Goal: Task Accomplishment & Management: Manage account settings

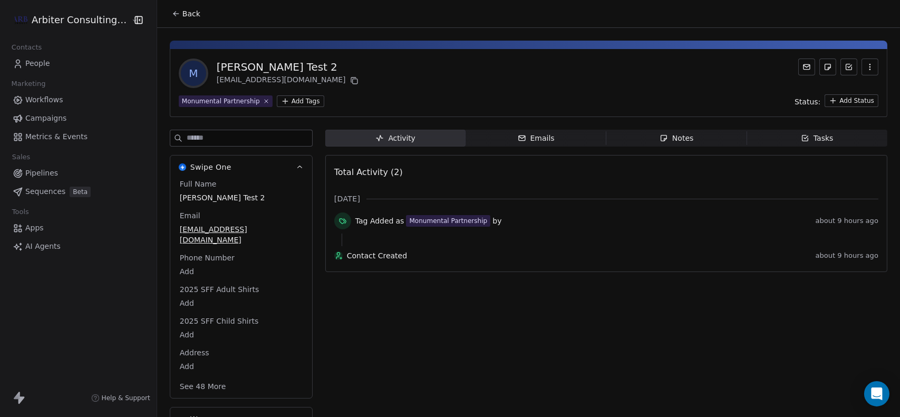
scroll to position [9, 0]
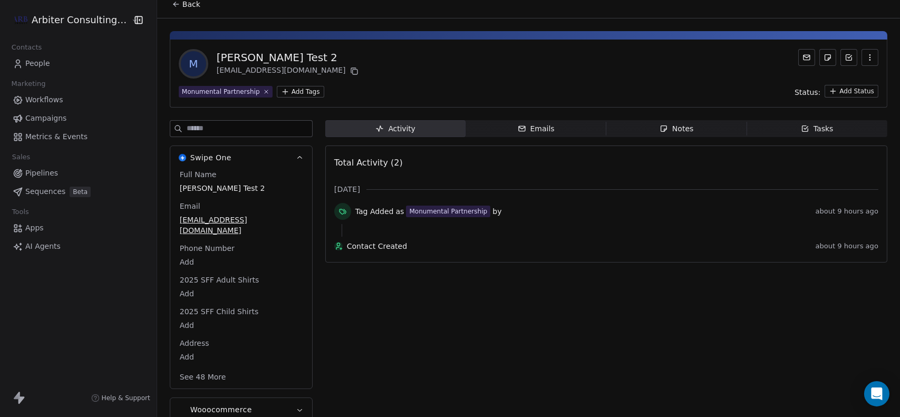
click at [208, 367] on button "See 48 More" at bounding box center [202, 376] width 59 height 19
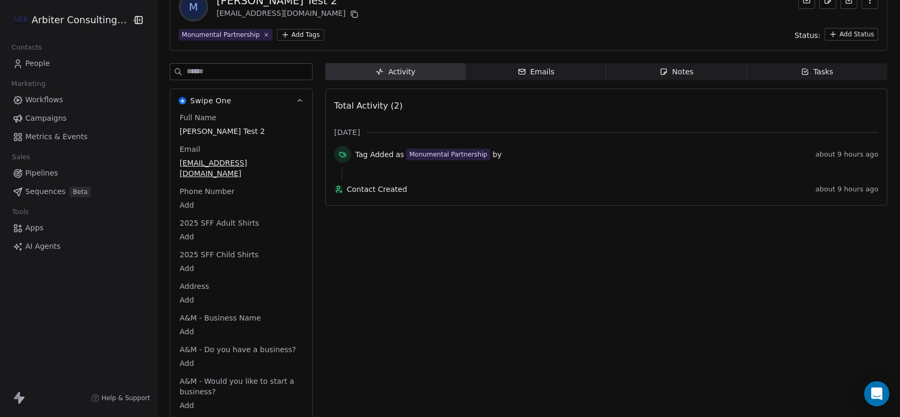
scroll to position [0, 0]
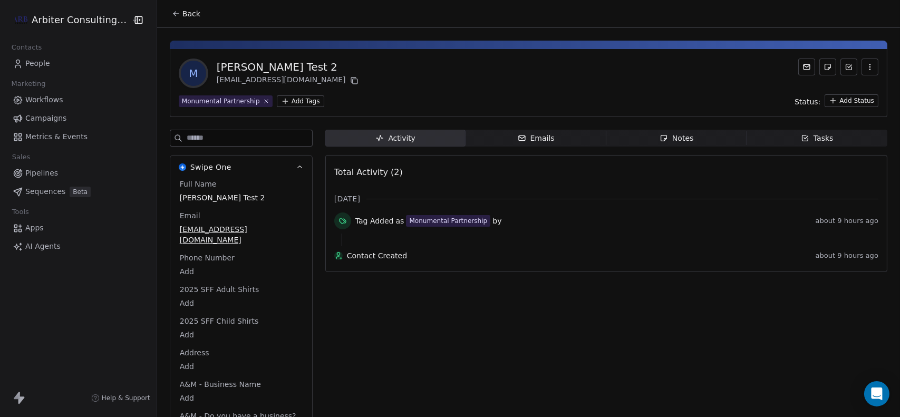
click at [426, 91] on div "M Mike Test 2 miketouss+amtest2@gmail.com Monumental Partnership Add Tags Statu…" at bounding box center [528, 83] width 717 height 68
click at [506, 136] on span "Emails Emails" at bounding box center [536, 138] width 141 height 17
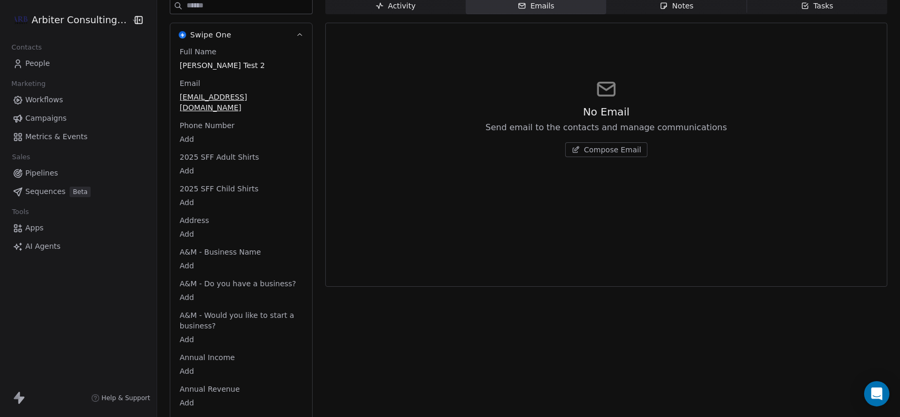
scroll to position [133, 0]
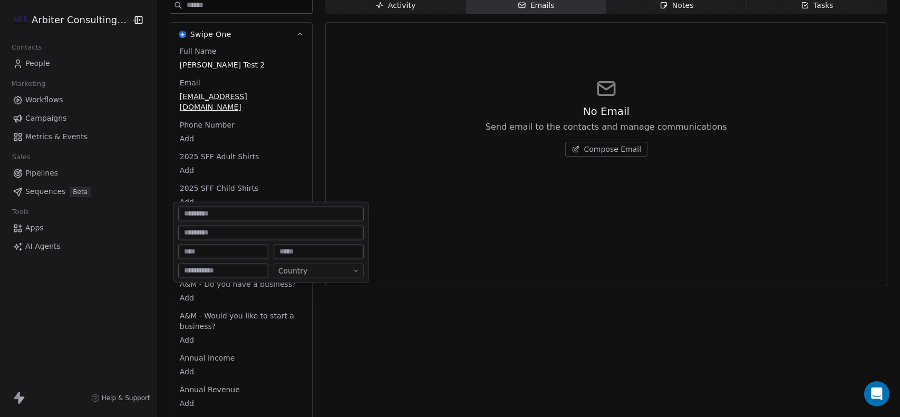
click at [185, 220] on body "Arbiter Consulting Group Contacts People Marketing Workflows Campaigns Metrics …" at bounding box center [450, 208] width 900 height 417
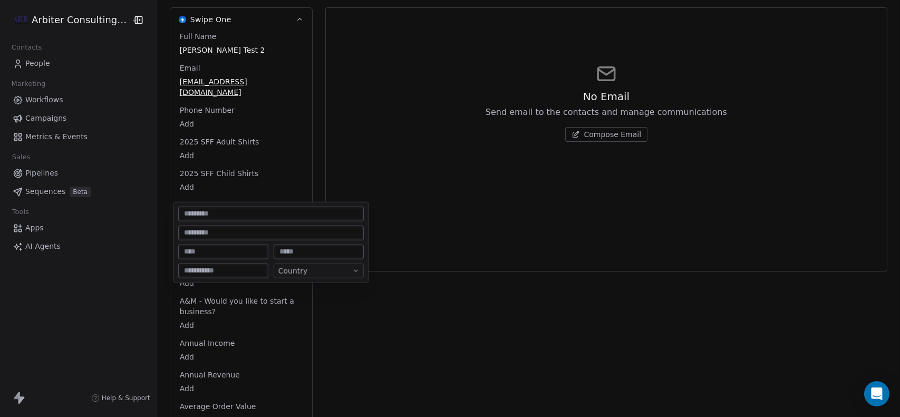
click at [189, 193] on html "Arbiter Consulting Group Contacts People Marketing Workflows Campaigns Metrics …" at bounding box center [450, 208] width 900 height 417
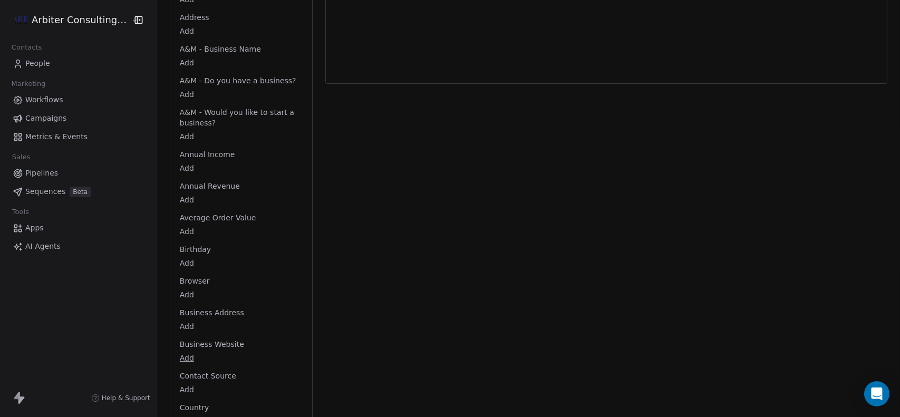
scroll to position [0, 0]
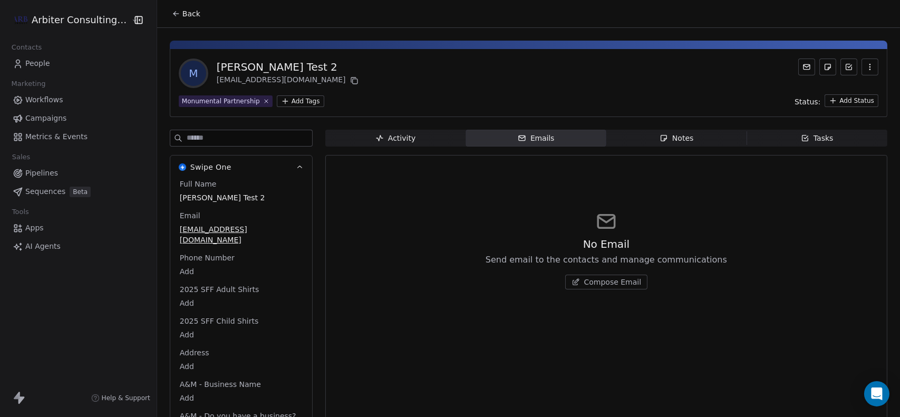
click at [59, 131] on span "Metrics & Events" at bounding box center [56, 136] width 62 height 11
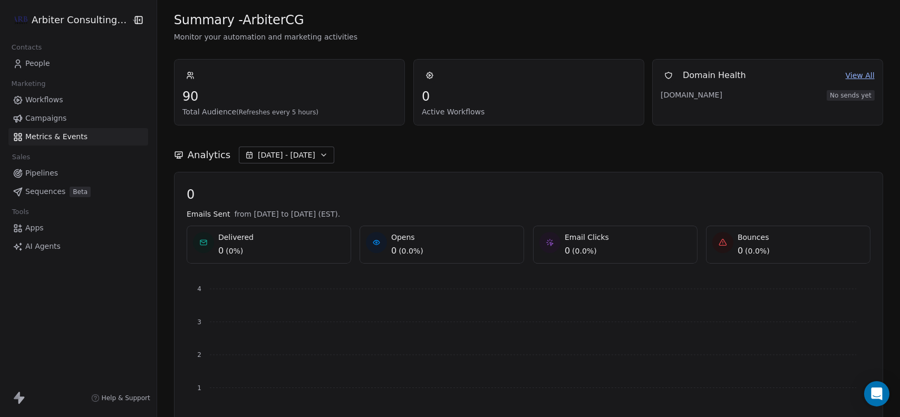
click at [42, 191] on span "Sequences" at bounding box center [45, 191] width 40 height 11
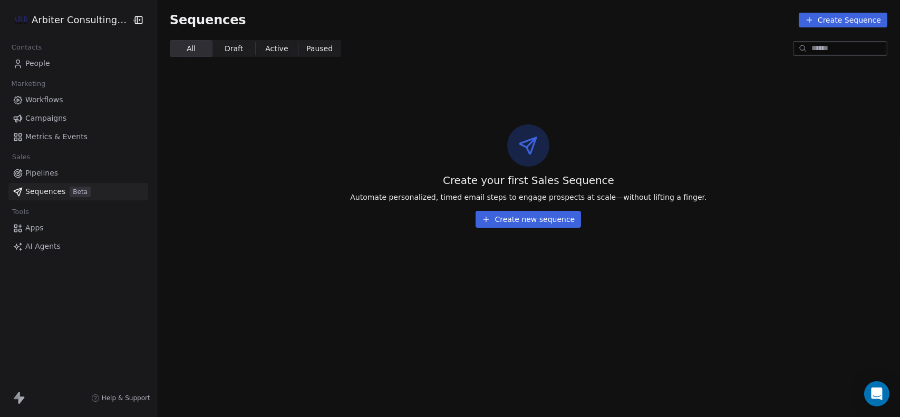
click at [42, 102] on span "Workflows" at bounding box center [44, 99] width 38 height 11
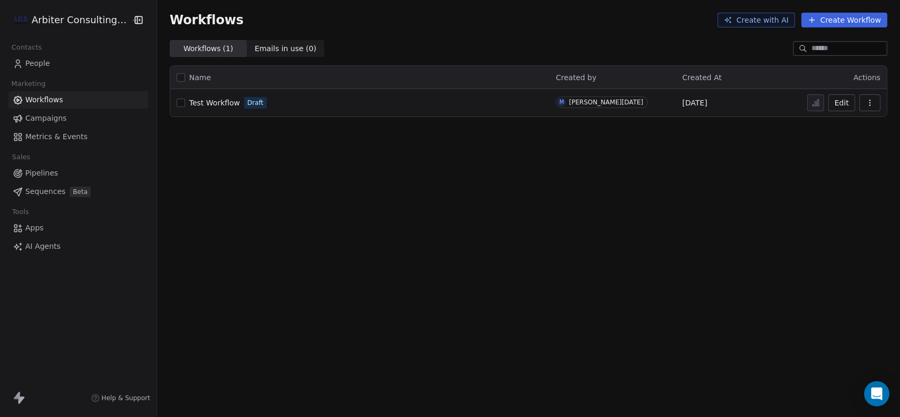
click at [219, 103] on span "Test Workflow" at bounding box center [214, 103] width 51 height 8
click at [38, 191] on span "Sequences" at bounding box center [45, 191] width 40 height 11
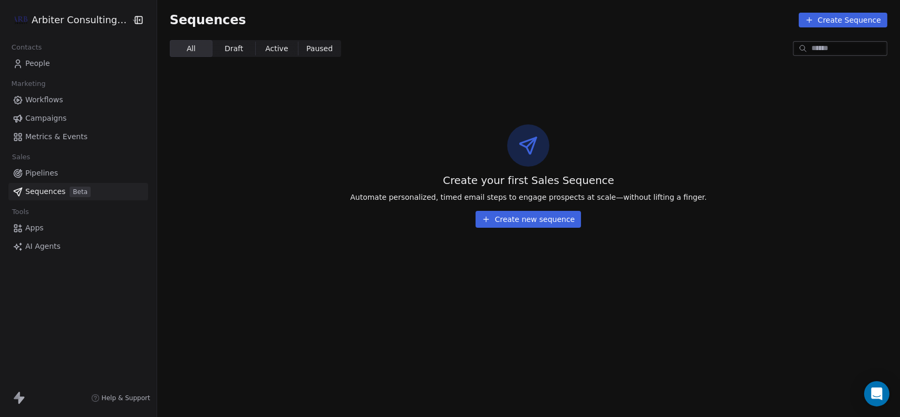
click at [526, 218] on button "Create new sequence" at bounding box center [528, 219] width 105 height 17
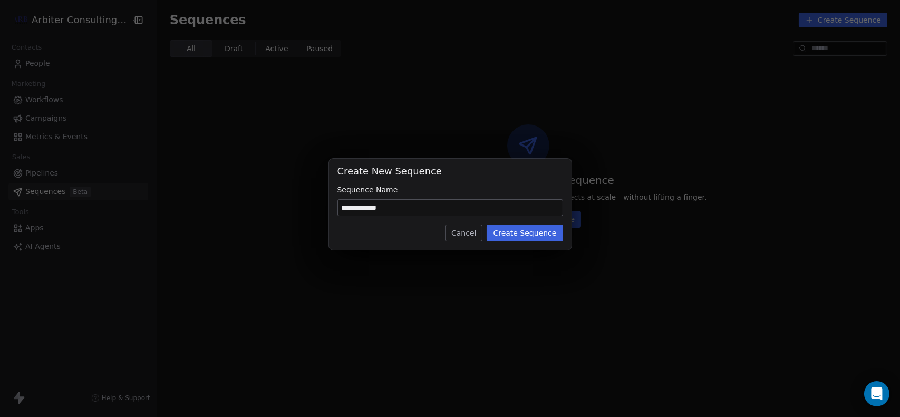
type input "**********"
click at [516, 240] on button "Create Sequence" at bounding box center [525, 233] width 76 height 17
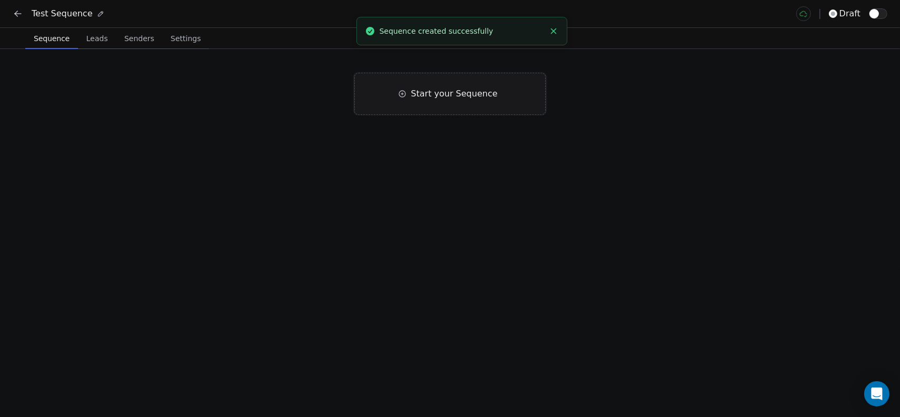
click at [465, 101] on div "Start your Sequence" at bounding box center [449, 94] width 191 height 42
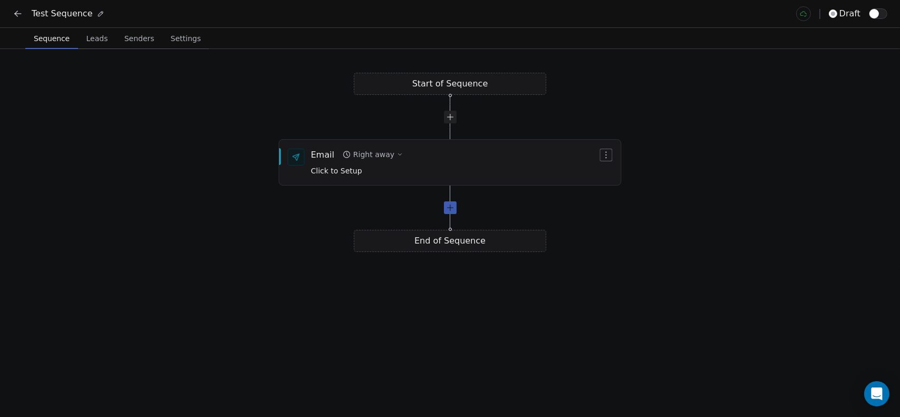
click at [449, 209] on div at bounding box center [450, 207] width 13 height 13
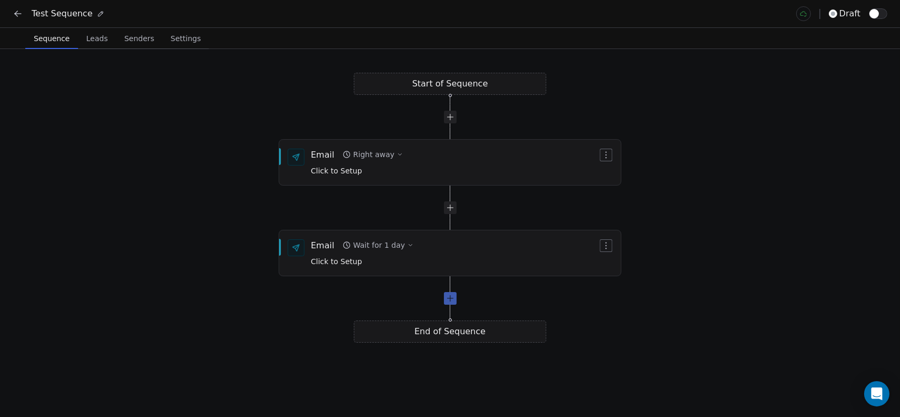
click at [454, 299] on div at bounding box center [450, 298] width 13 height 13
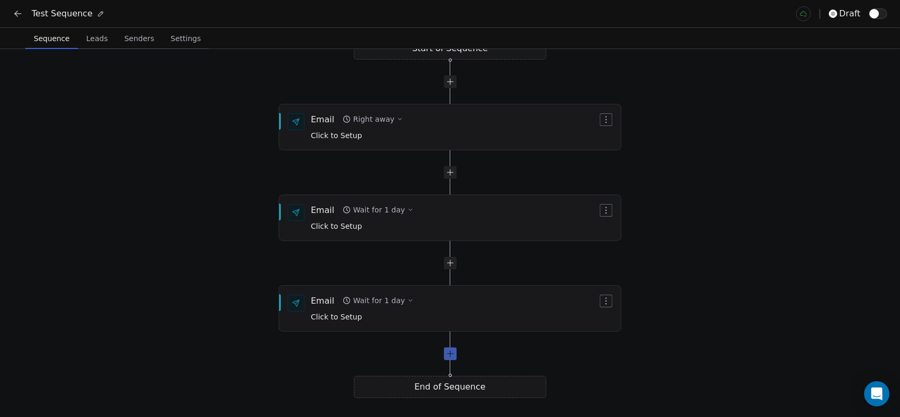
click at [450, 350] on div at bounding box center [450, 353] width 13 height 13
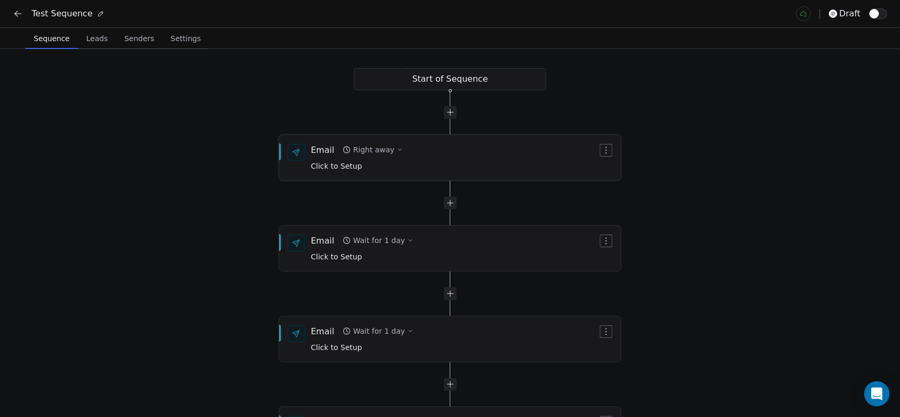
click at [350, 167] on span "Click to Setup" at bounding box center [336, 166] width 51 height 8
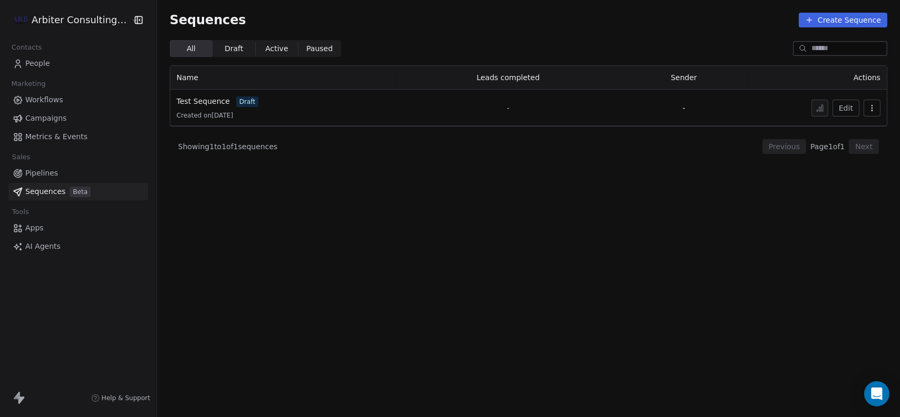
click at [103, 29] on div "Arbiter Consulting Group" at bounding box center [78, 20] width 157 height 40
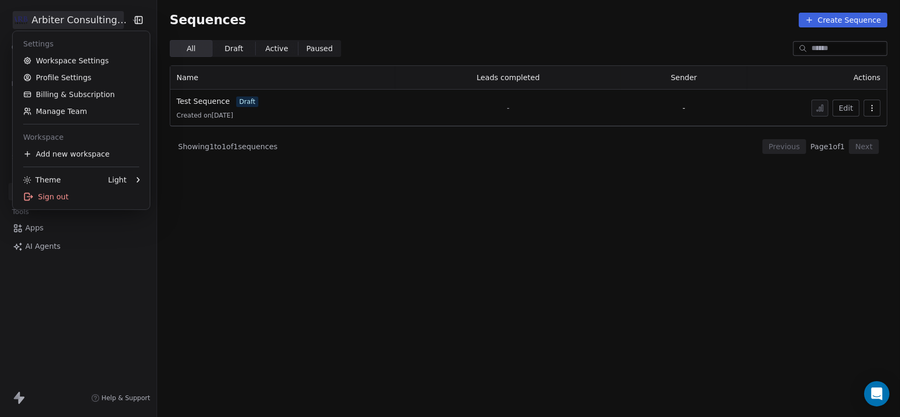
click at [110, 26] on html "Arbiter Consulting Group Contacts People Marketing Workflows Campaigns Metrics …" at bounding box center [450, 208] width 900 height 417
click at [82, 67] on link "Workspace Settings" at bounding box center [81, 60] width 129 height 17
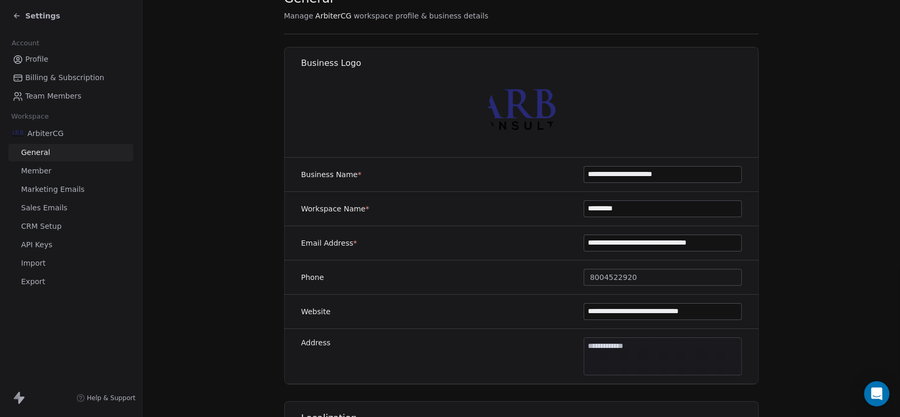
scroll to position [46, 0]
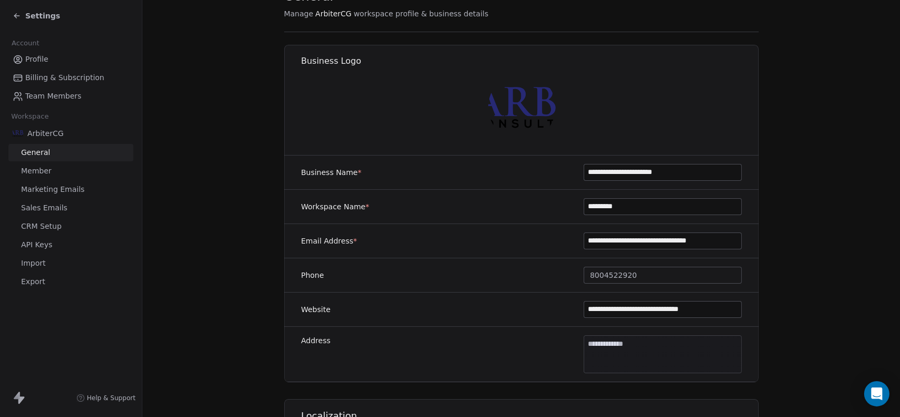
click at [59, 191] on span "Marketing Emails" at bounding box center [52, 189] width 63 height 11
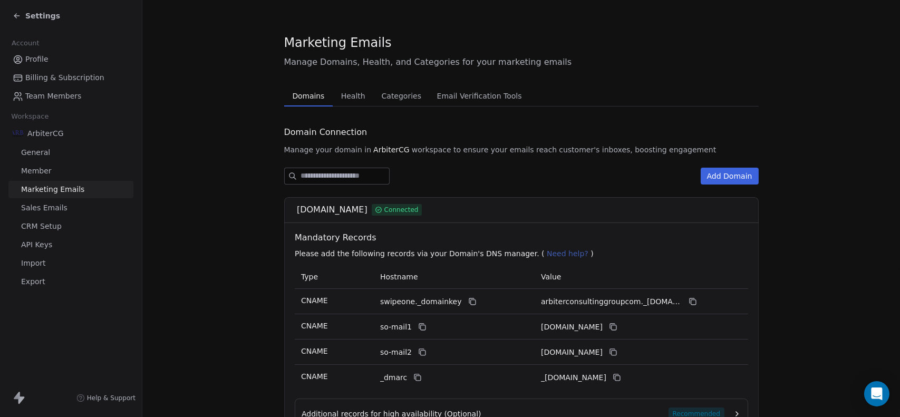
click at [44, 209] on span "Sales Emails" at bounding box center [44, 207] width 46 height 11
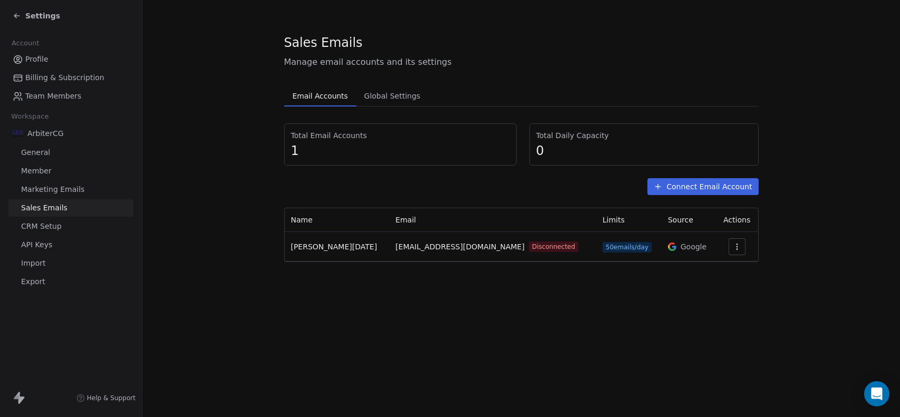
click at [695, 184] on button "Connect Email Account" at bounding box center [702, 186] width 111 height 17
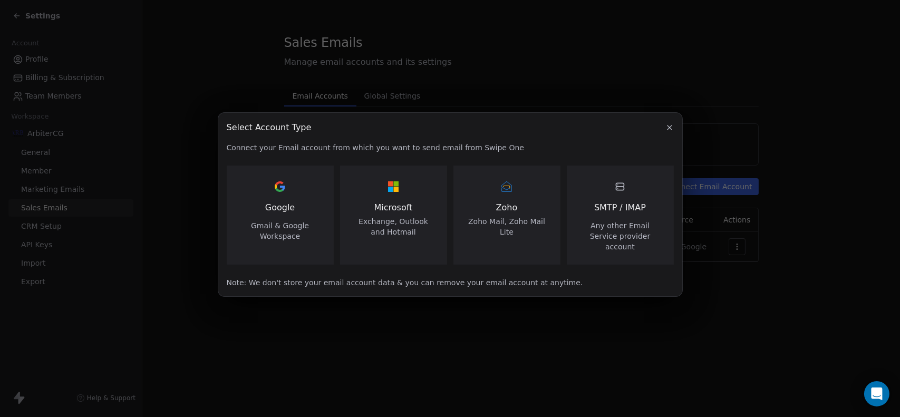
click at [615, 209] on span "SMTP / IMAP" at bounding box center [620, 207] width 52 height 13
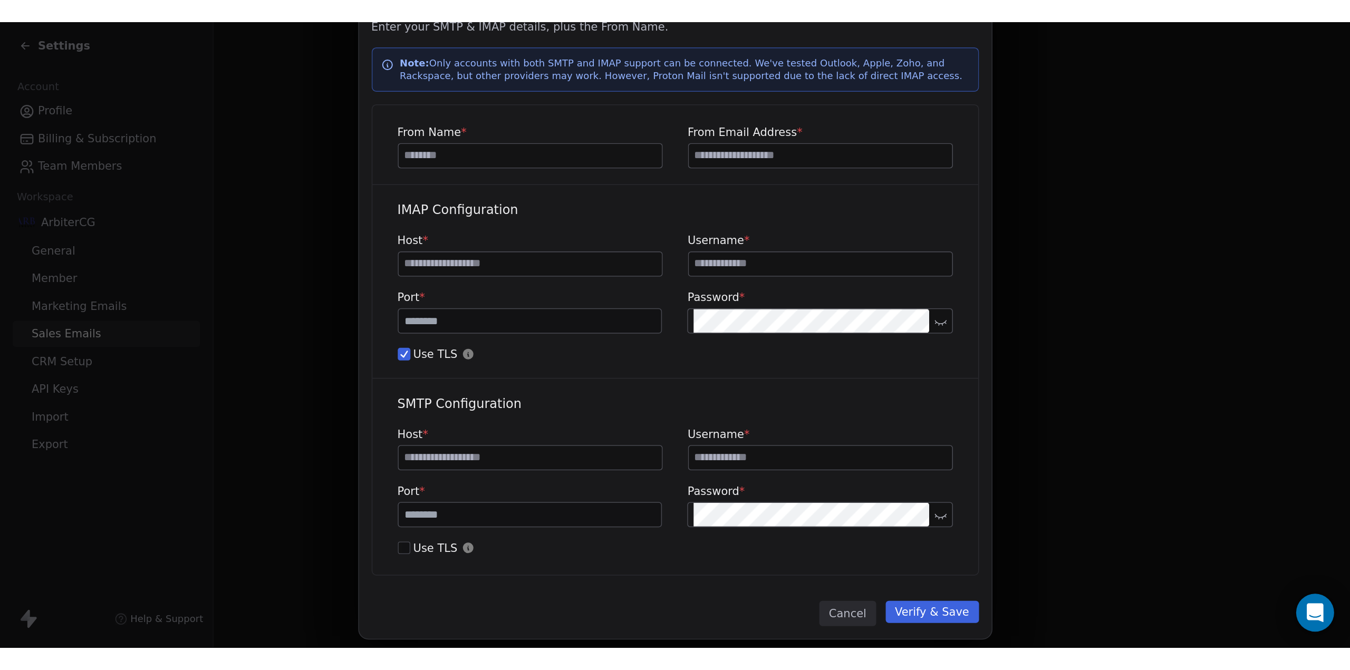
scroll to position [69, 0]
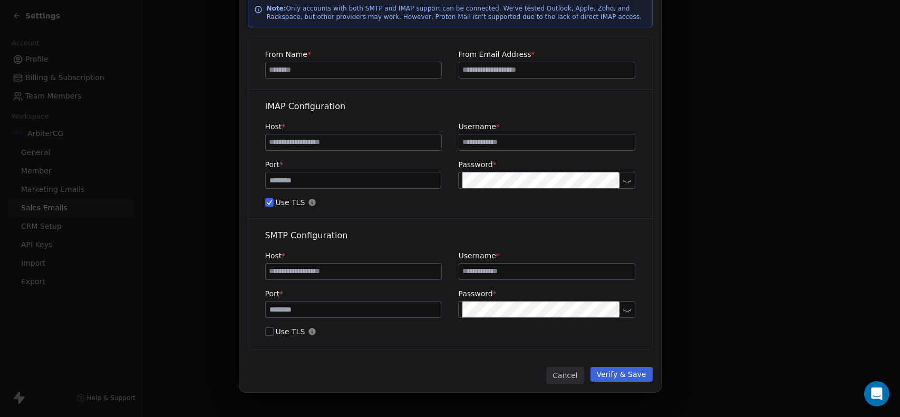
click at [570, 369] on button "Cancel" at bounding box center [564, 375] width 37 height 17
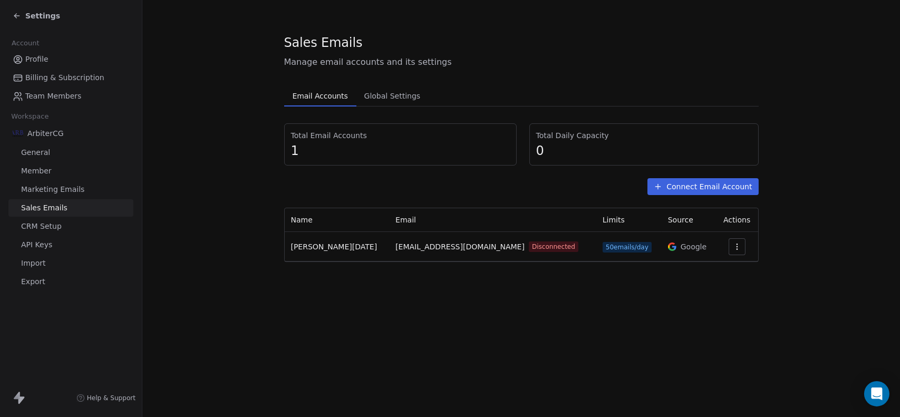
click at [705, 185] on button "Connect Email Account" at bounding box center [702, 186] width 111 height 17
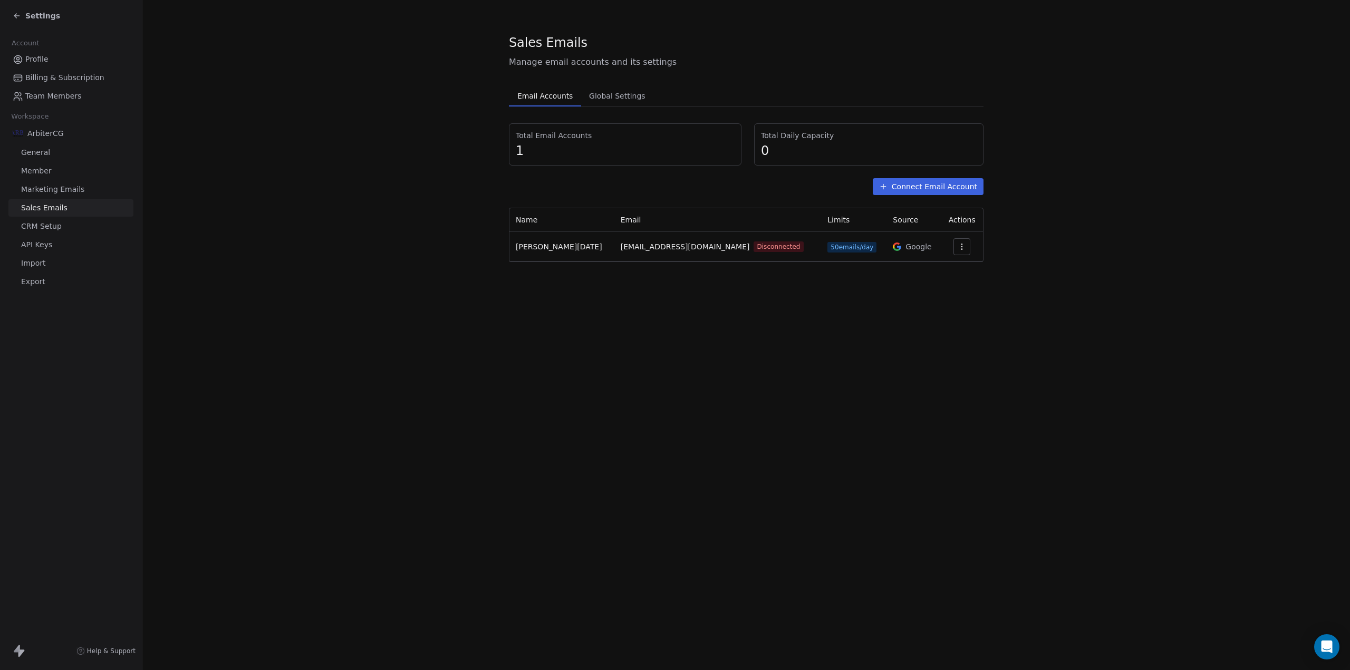
click at [899, 190] on button "Connect Email Account" at bounding box center [927, 186] width 111 height 17
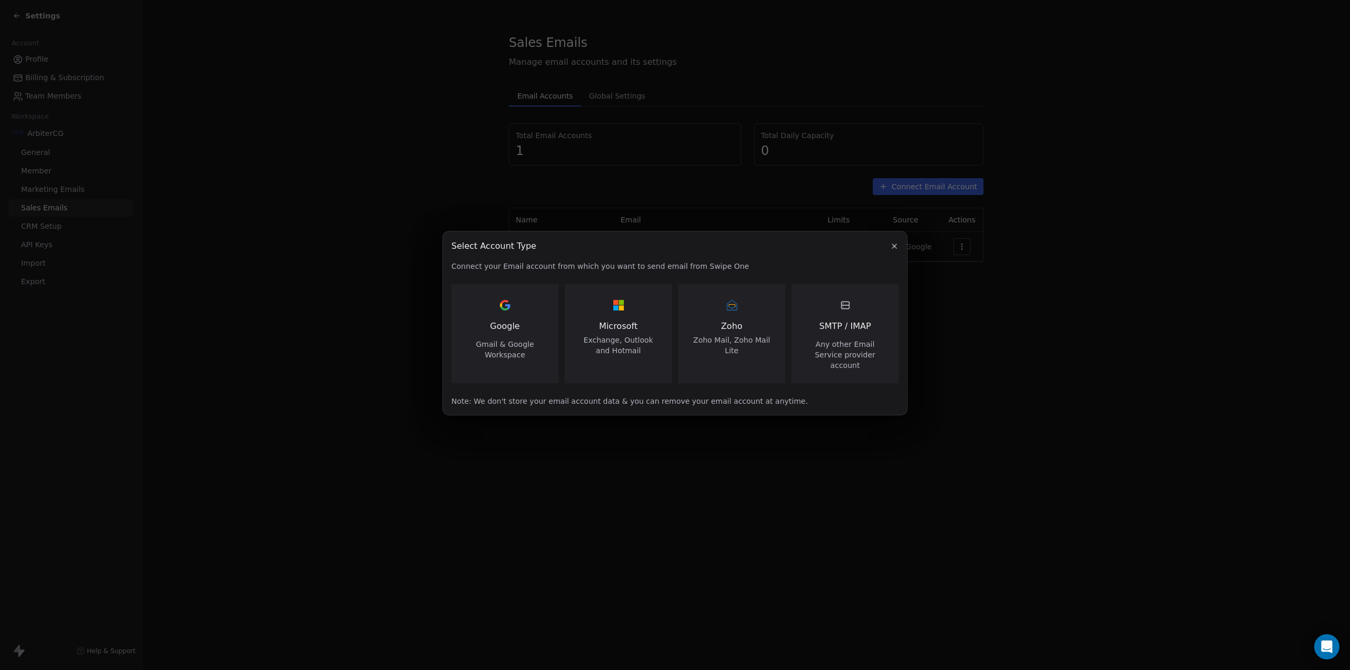
click at [862, 331] on span "SMTP / IMAP" at bounding box center [845, 326] width 52 height 13
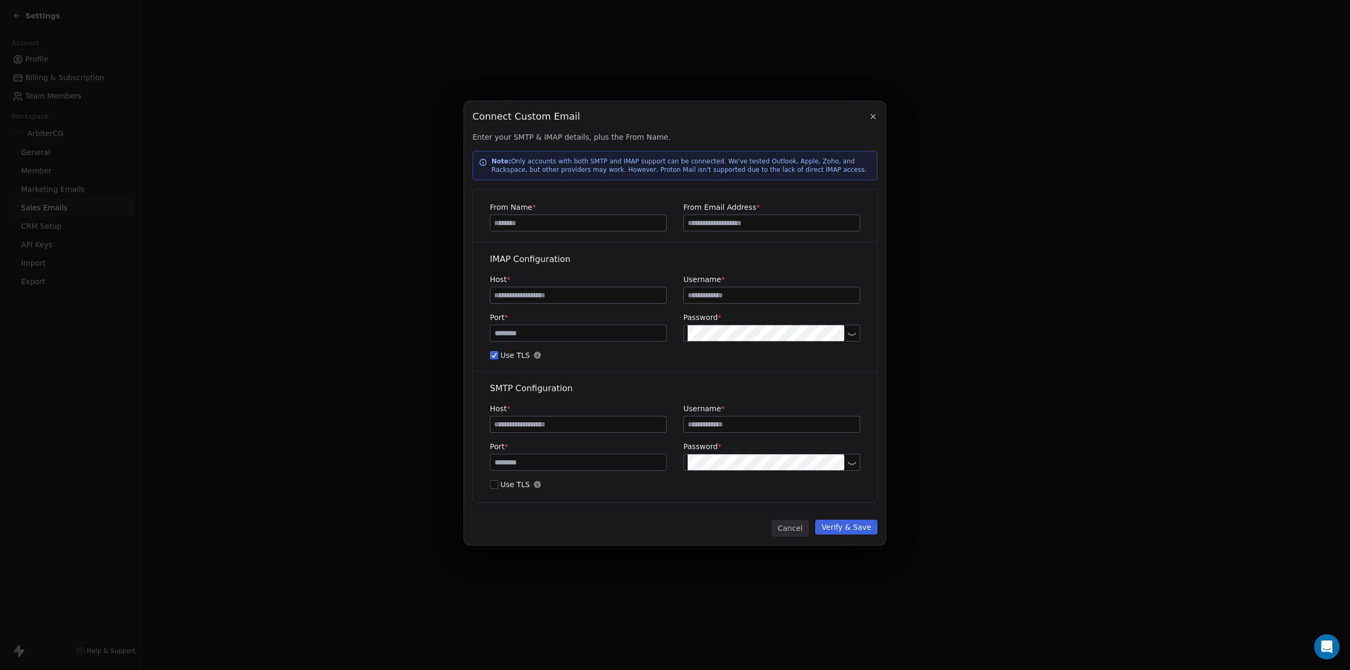
click at [537, 222] on input at bounding box center [578, 223] width 176 height 16
type input "******"
click at [799, 416] on button "Cancel" at bounding box center [789, 528] width 37 height 17
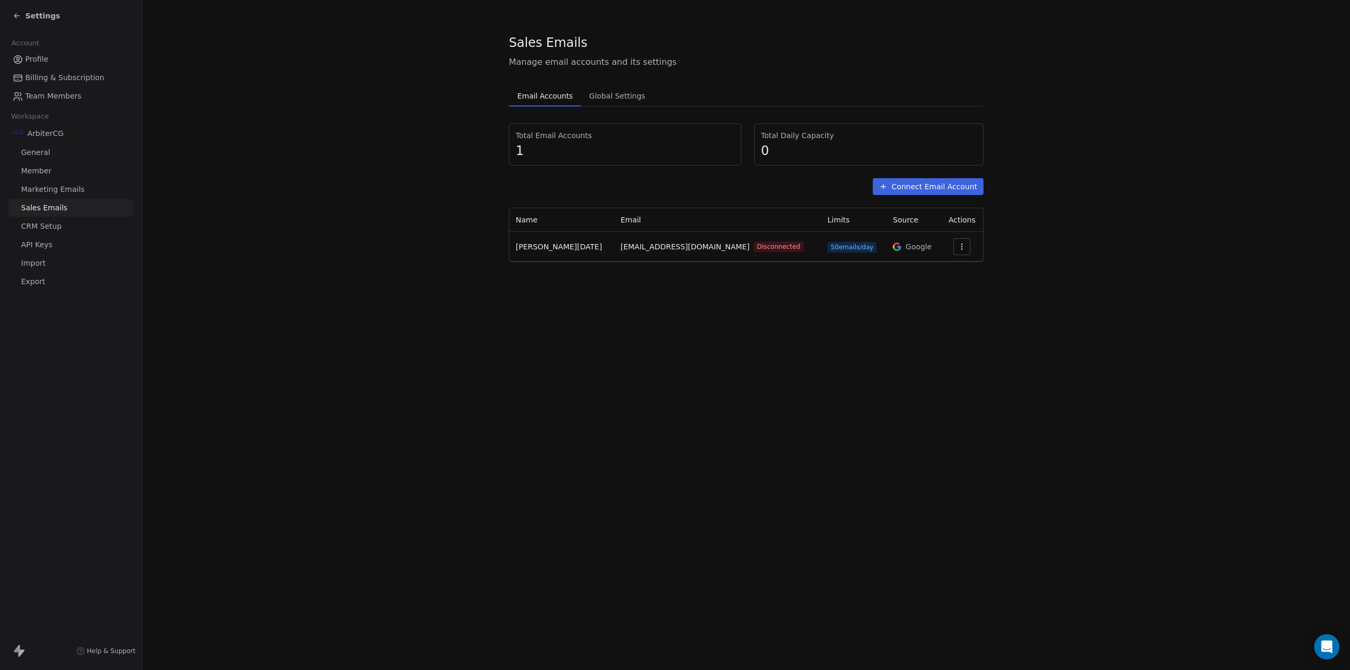
click at [770, 312] on div "Sales Emails Manage email accounts and its settings Email Accounts Email Accoun…" at bounding box center [745, 335] width 1207 height 670
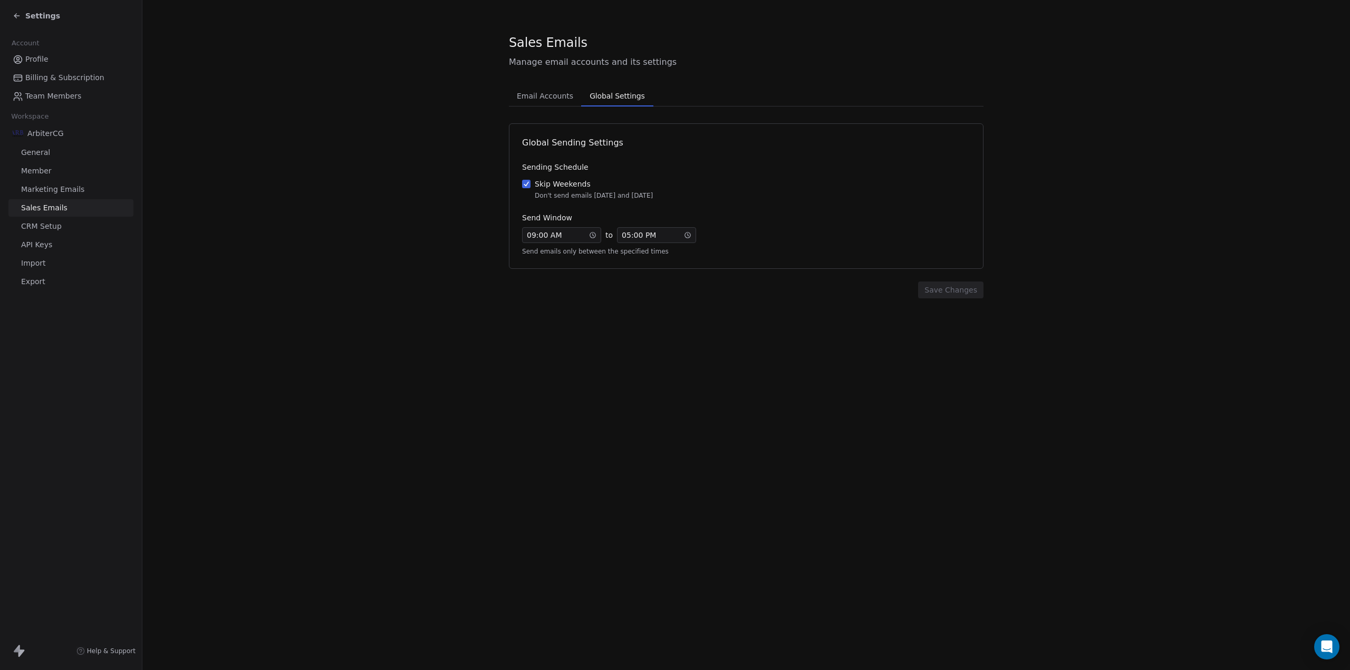
click at [609, 93] on span "Global Settings" at bounding box center [616, 96] width 63 height 15
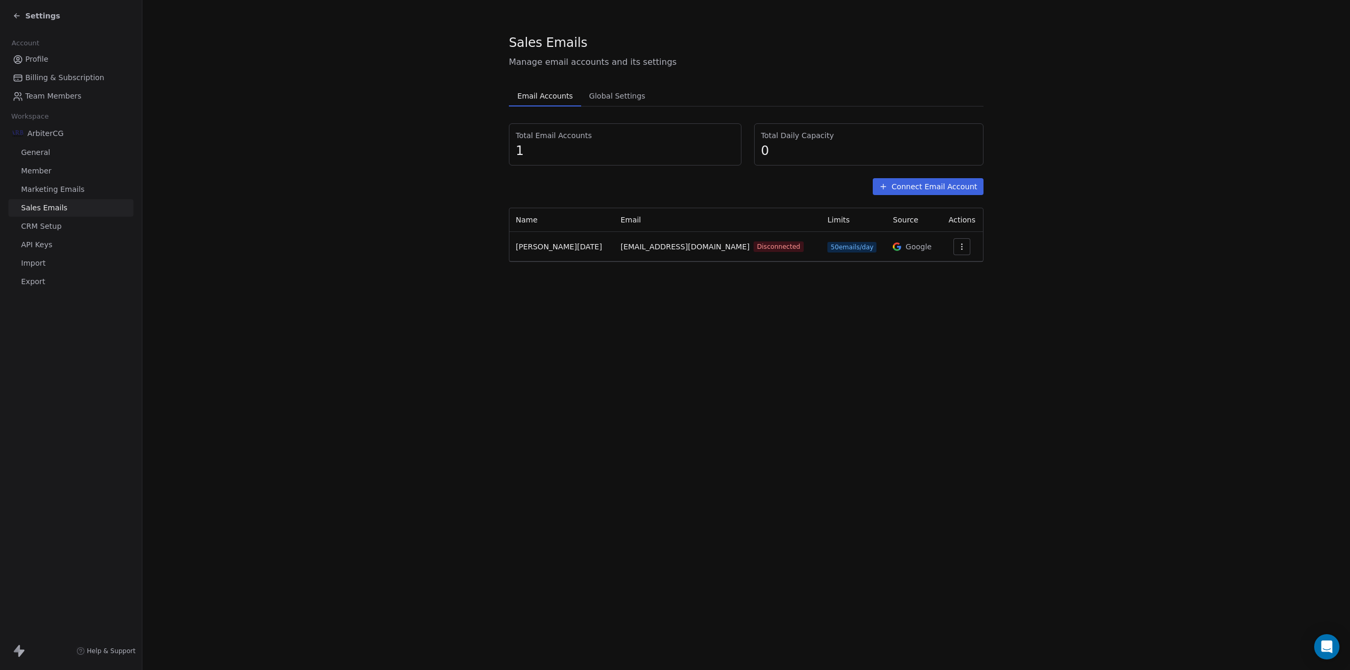
click at [535, 101] on span "Email Accounts" at bounding box center [545, 96] width 64 height 15
click at [554, 366] on div "Sales Emails Manage email accounts and its settings Email Accounts Email Accoun…" at bounding box center [745, 335] width 1207 height 670
click at [616, 92] on span "Global Settings" at bounding box center [617, 96] width 65 height 15
click at [546, 96] on span "Email Accounts" at bounding box center [545, 96] width 64 height 15
click at [45, 191] on span "Marketing Emails" at bounding box center [52, 189] width 63 height 11
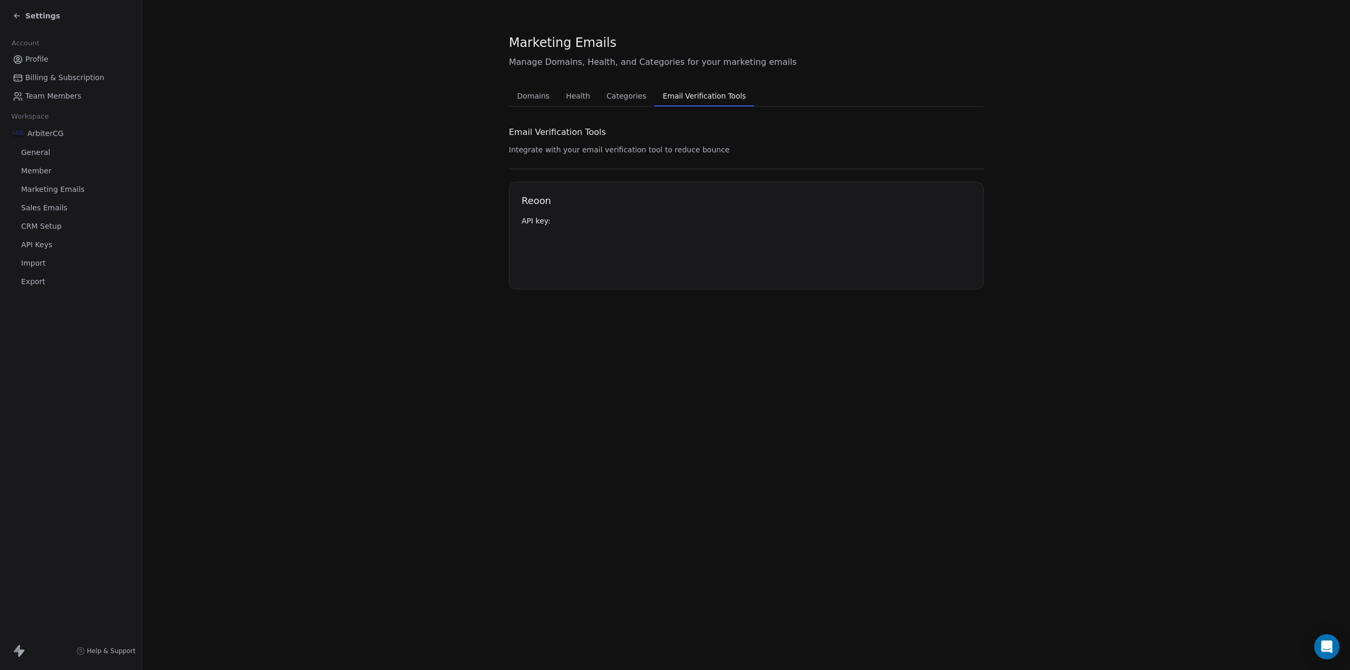
click at [694, 95] on span "Email Verification Tools" at bounding box center [704, 96] width 92 height 15
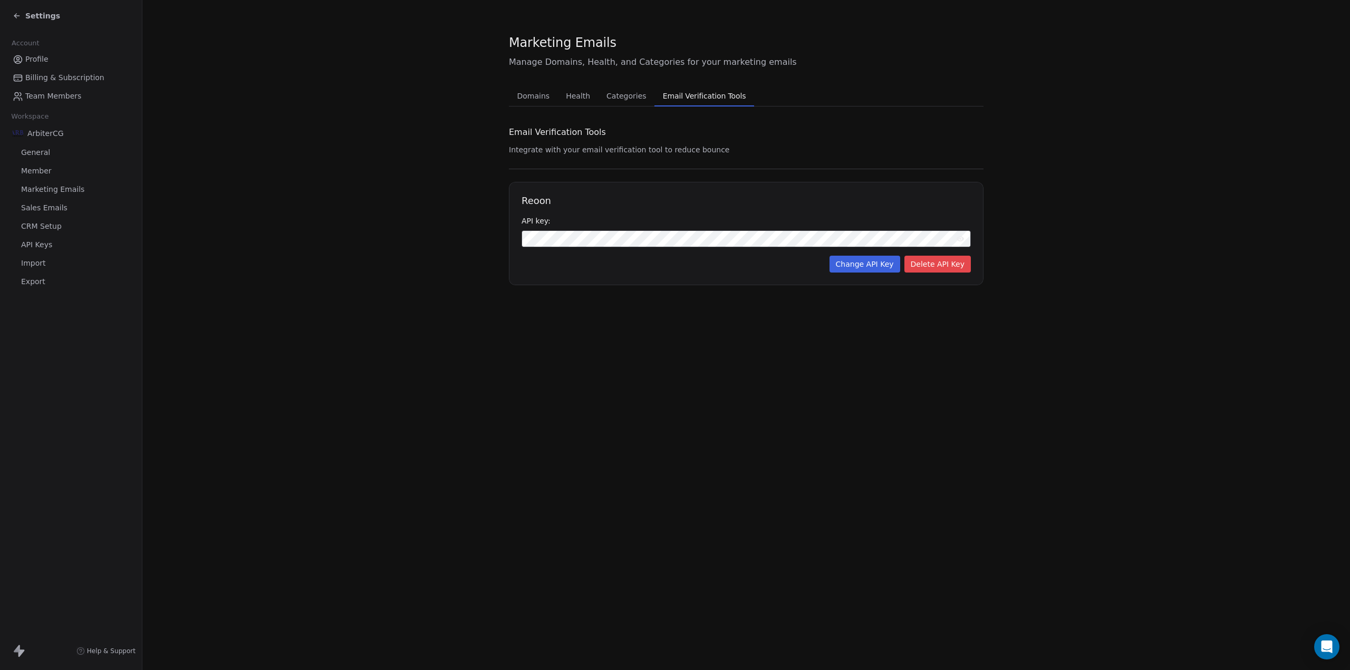
click at [605, 94] on span "Categories" at bounding box center [626, 96] width 48 height 15
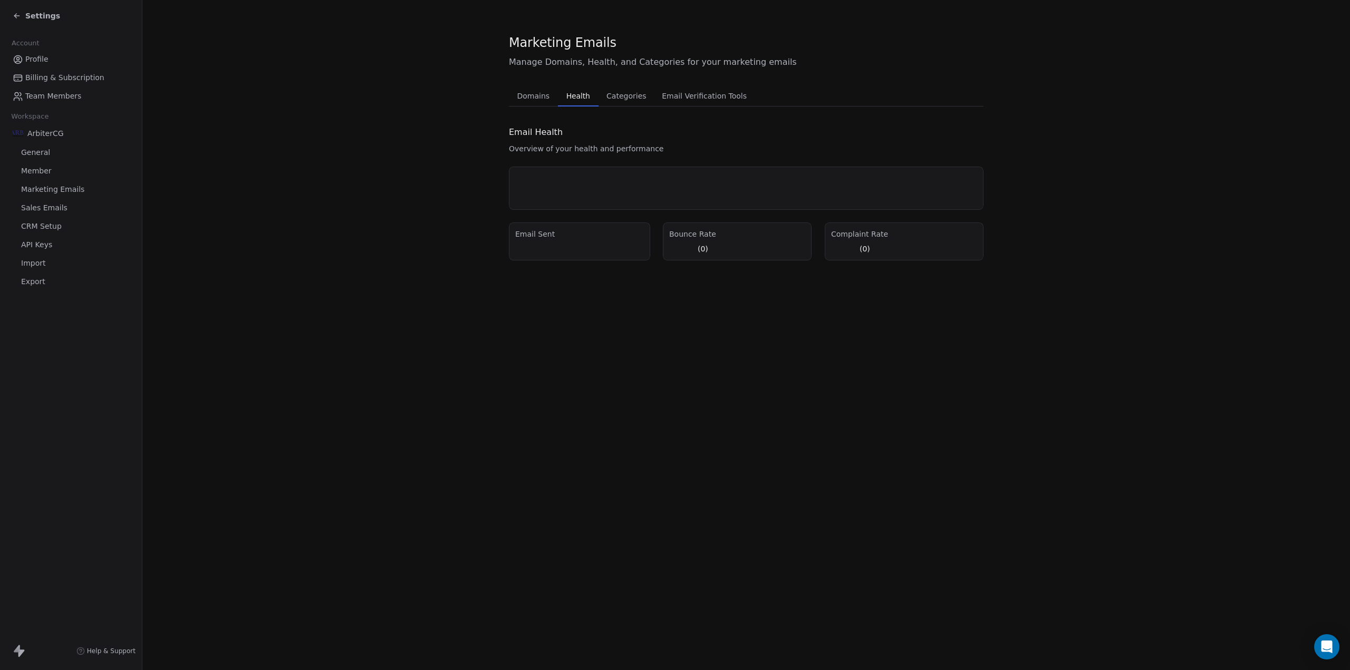
click at [579, 96] on span "Health" at bounding box center [578, 96] width 32 height 15
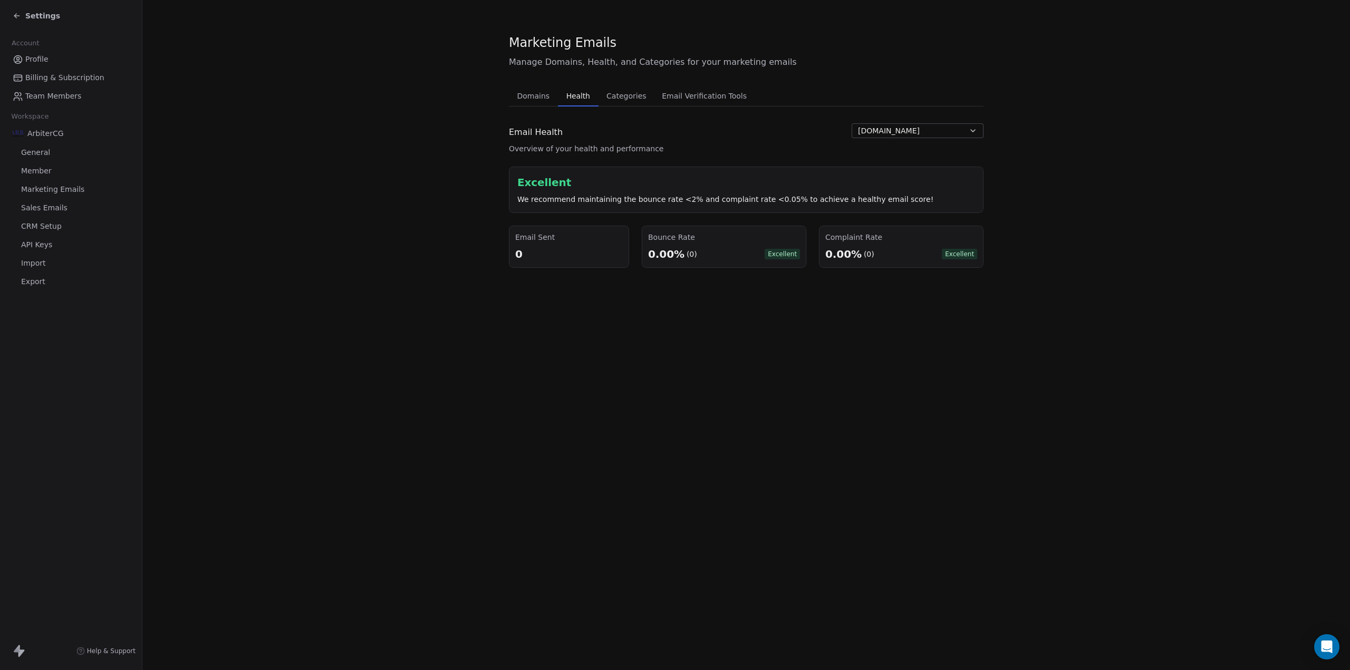
click at [899, 131] on icon "button" at bounding box center [973, 131] width 4 height 2
click at [545, 99] on html "Settings Account Profile Billing & Subscription Team Members Workspace ArbiterC…" at bounding box center [675, 335] width 1350 height 670
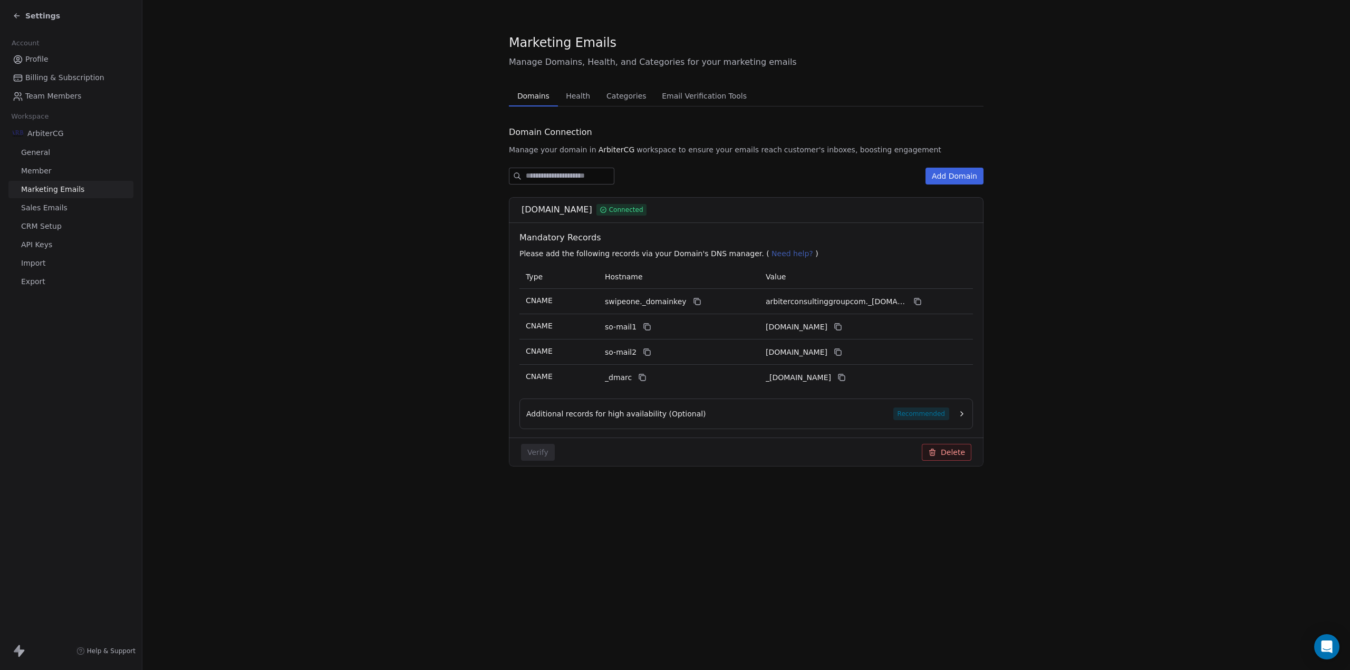
click at [545, 99] on span "Domains" at bounding box center [533, 96] width 41 height 15
click at [32, 228] on span "CRM Setup" at bounding box center [41, 226] width 41 height 11
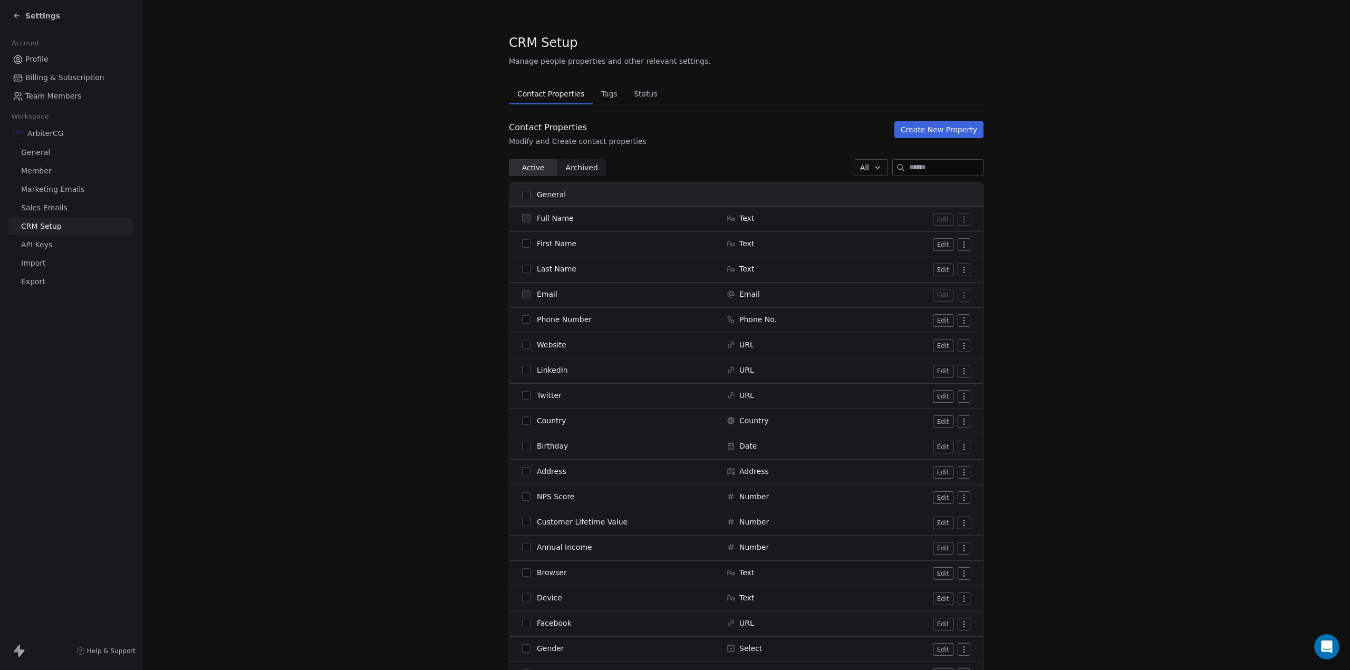
click at [42, 248] on span "API Keys" at bounding box center [36, 244] width 31 height 11
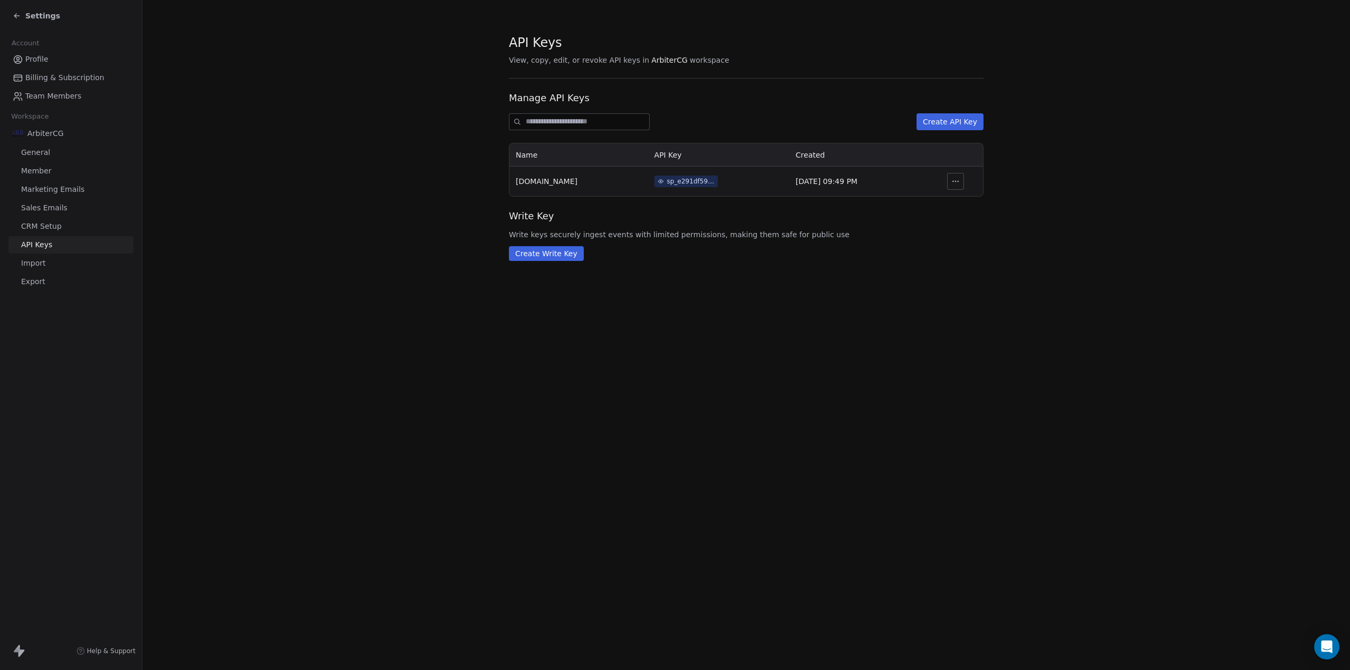
click at [278, 416] on div "API Keys View, copy, edit, or revoke API keys in ArbiterCG workspace Manage API…" at bounding box center [745, 335] width 1207 height 670
click at [899, 416] on div "Open Intercom Messenger" at bounding box center [1327, 647] width 28 height 28
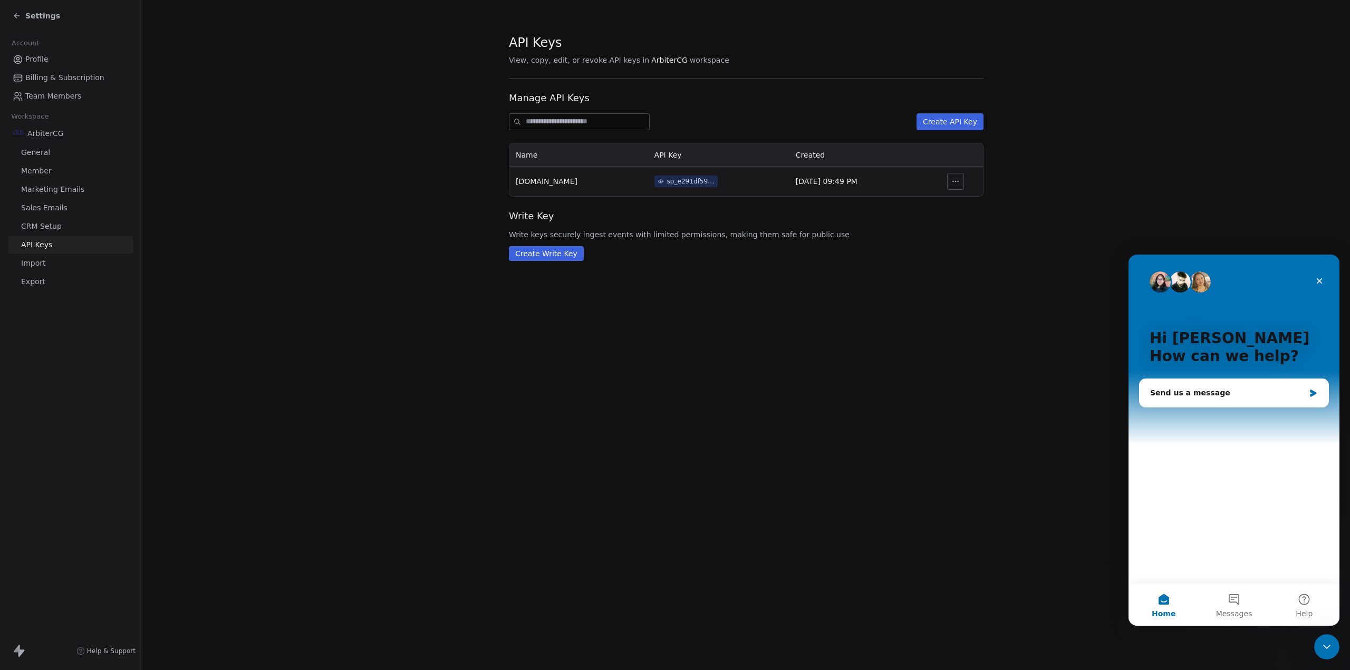
click at [58, 192] on span "Marketing Emails" at bounding box center [52, 189] width 63 height 11
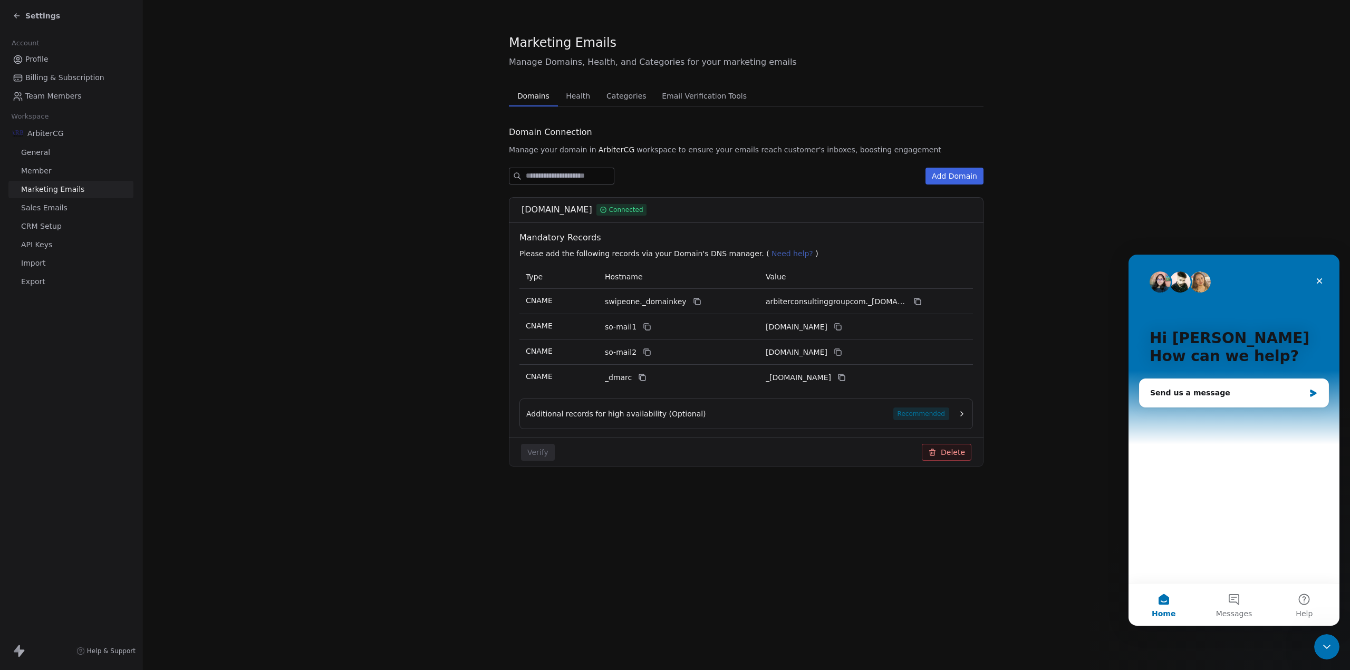
click at [28, 207] on span "Sales Emails" at bounding box center [44, 207] width 46 height 11
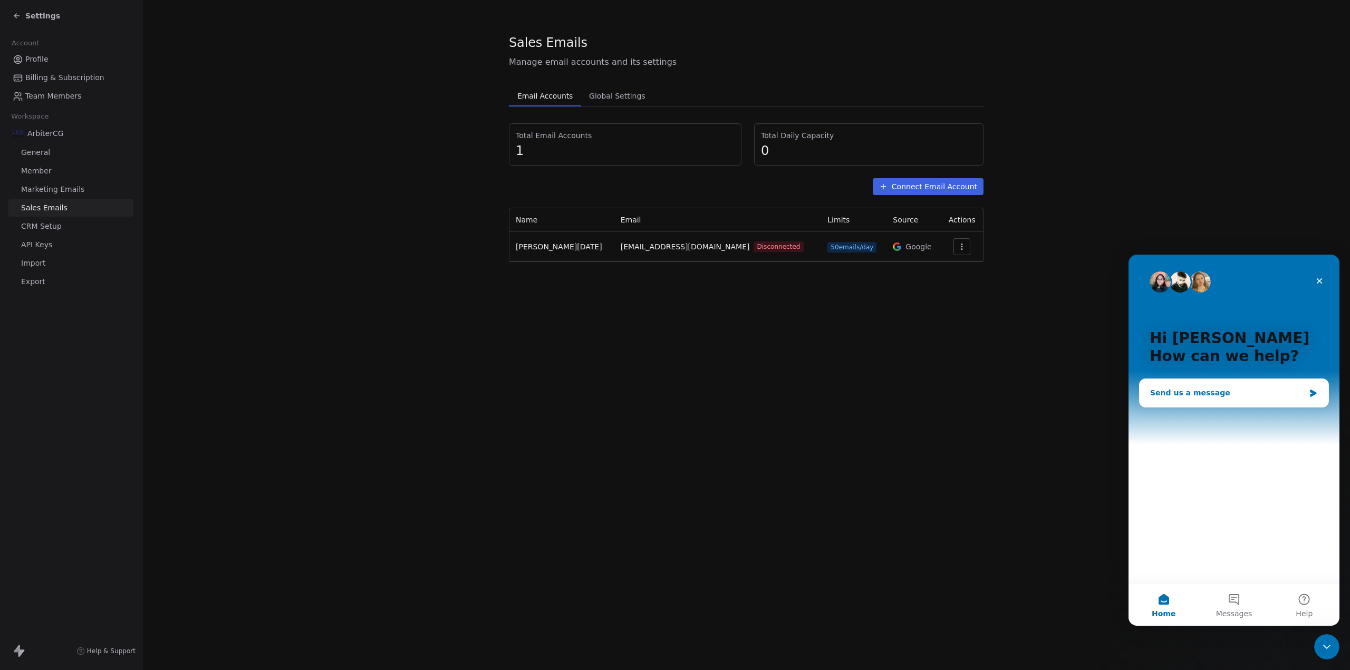
click at [899, 392] on div "Send us a message" at bounding box center [1227, 392] width 154 height 11
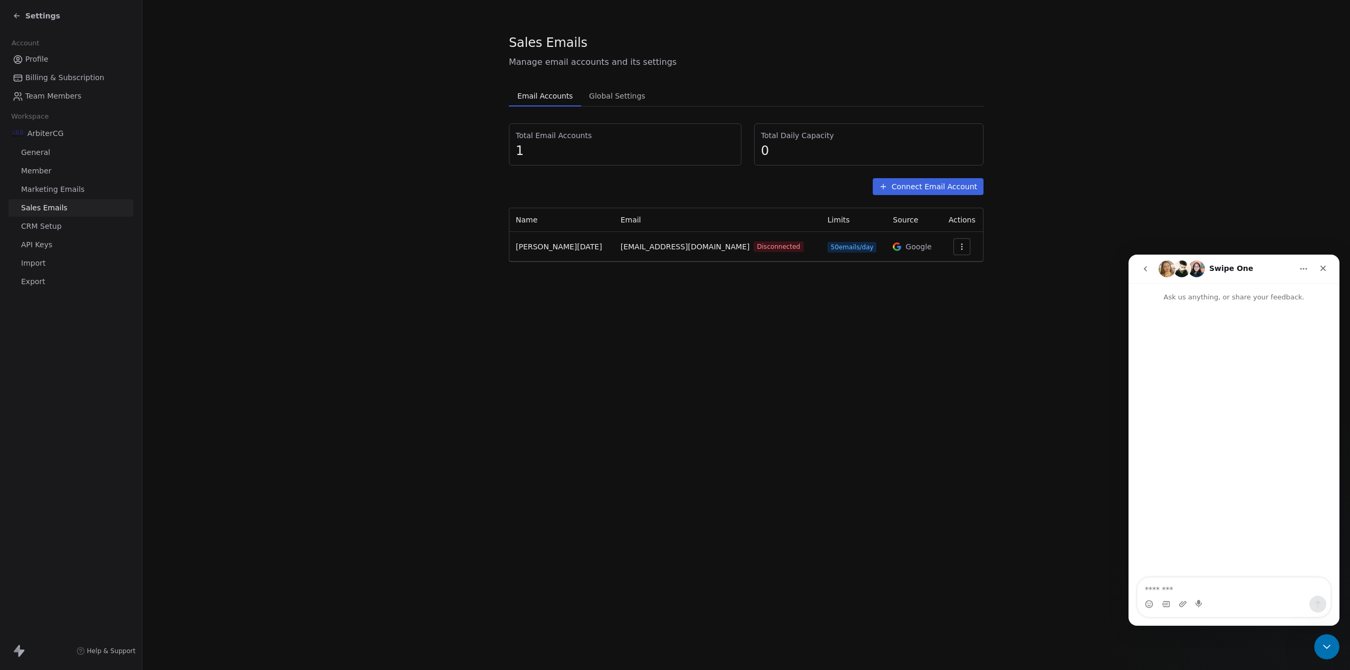
click at [899, 416] on textarea "Message…" at bounding box center [1233, 587] width 193 height 18
type textarea "**********"
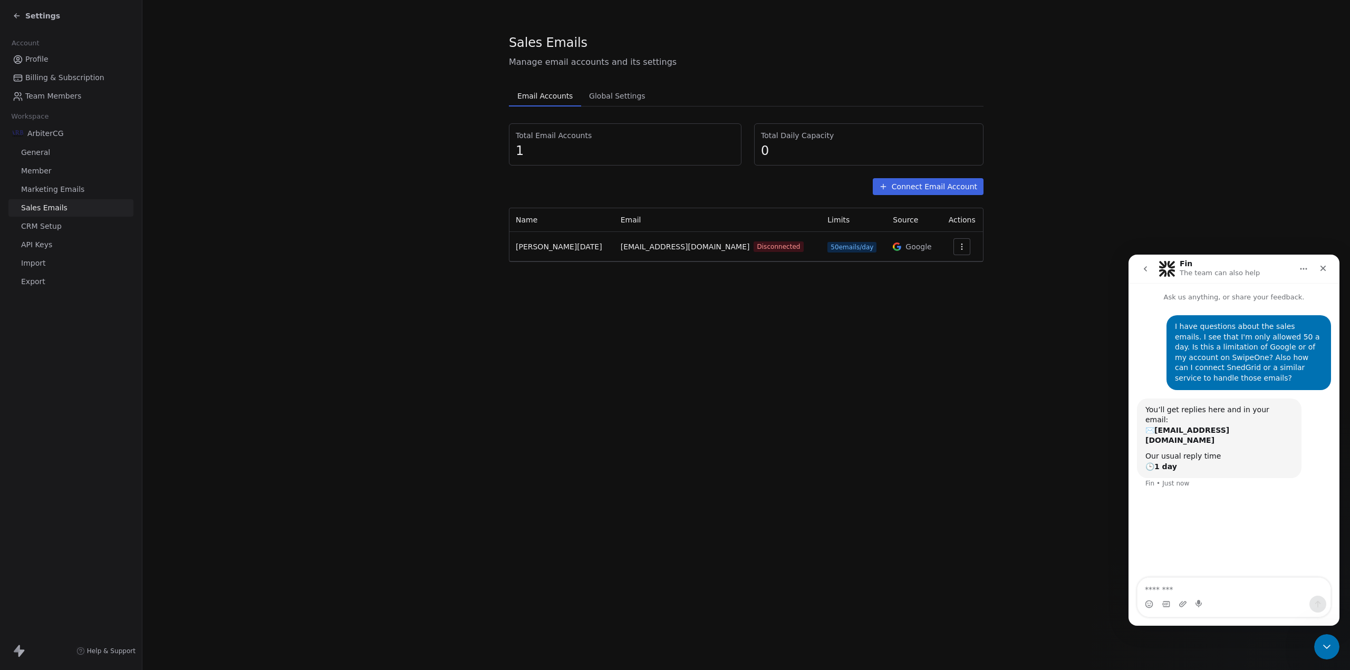
click at [110, 416] on span "Help & Support" at bounding box center [111, 651] width 49 height 8
click at [106, 416] on span "Help & Support" at bounding box center [111, 651] width 49 height 8
click at [19, 416] on icon at bounding box center [21, 652] width 6 height 7
click at [32, 57] on span "Profile" at bounding box center [36, 59] width 23 height 11
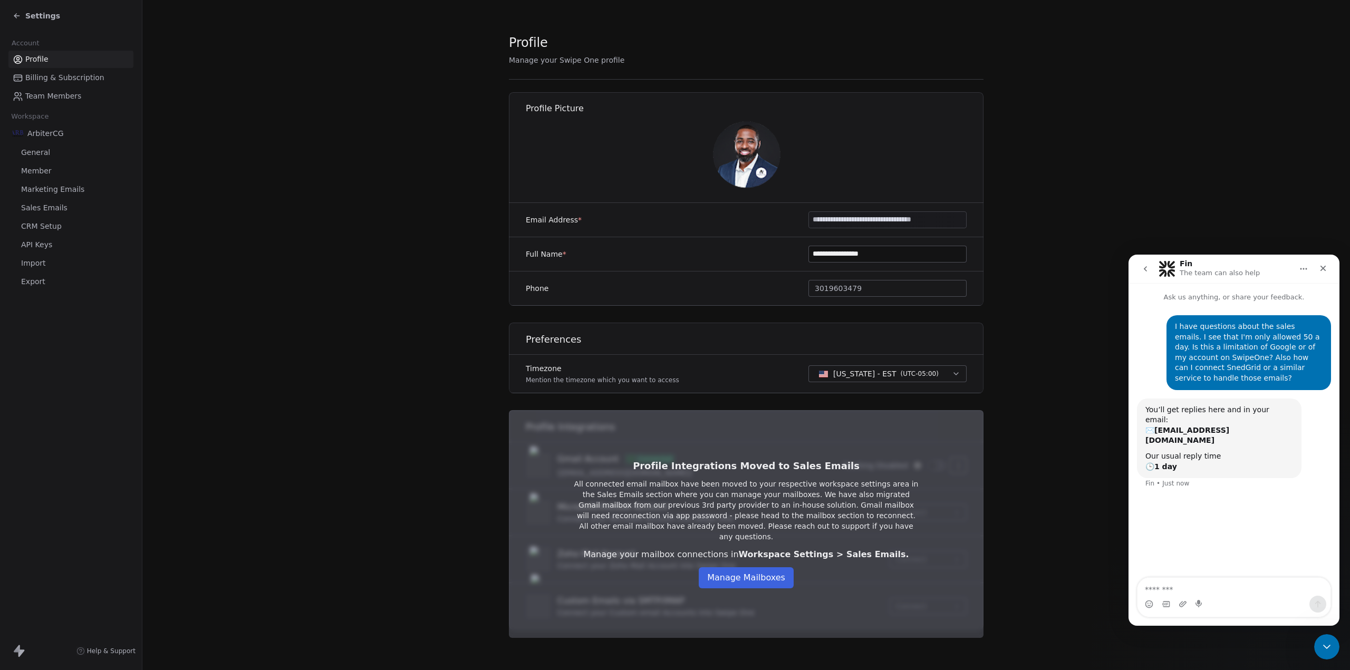
click at [731, 416] on button "Manage Mailboxes" at bounding box center [746, 577] width 95 height 21
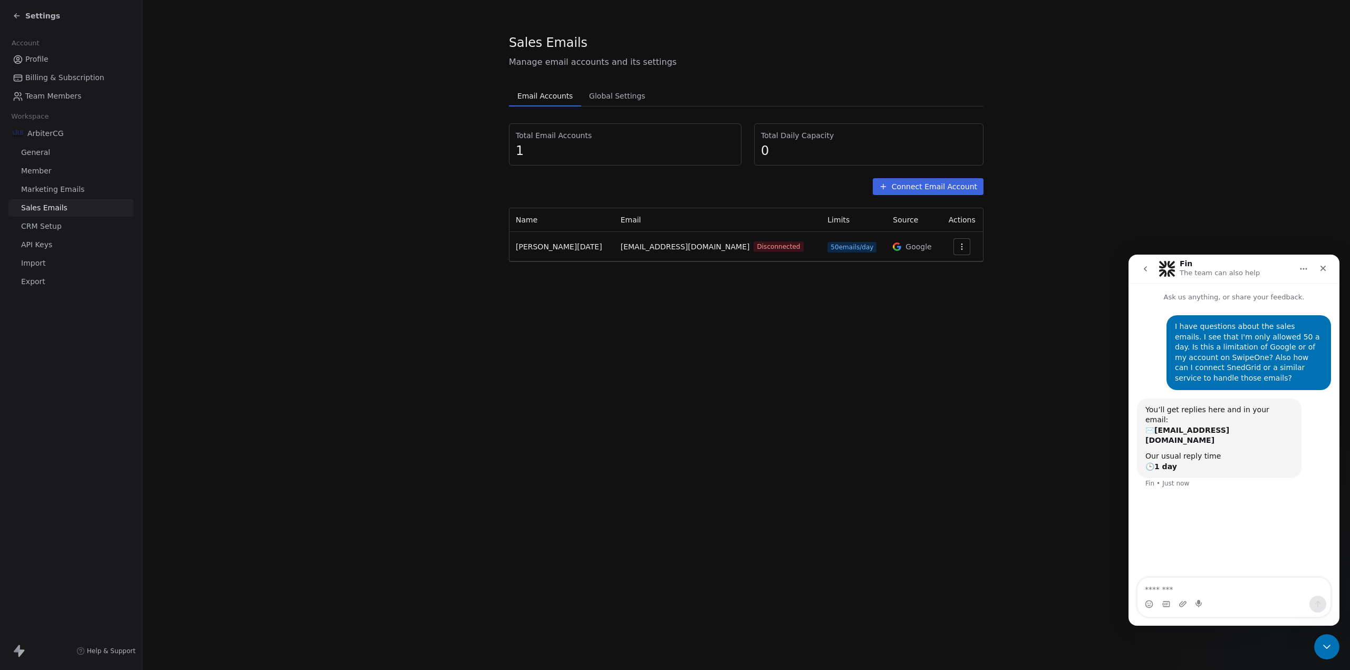
click at [57, 184] on span "Marketing Emails" at bounding box center [52, 189] width 63 height 11
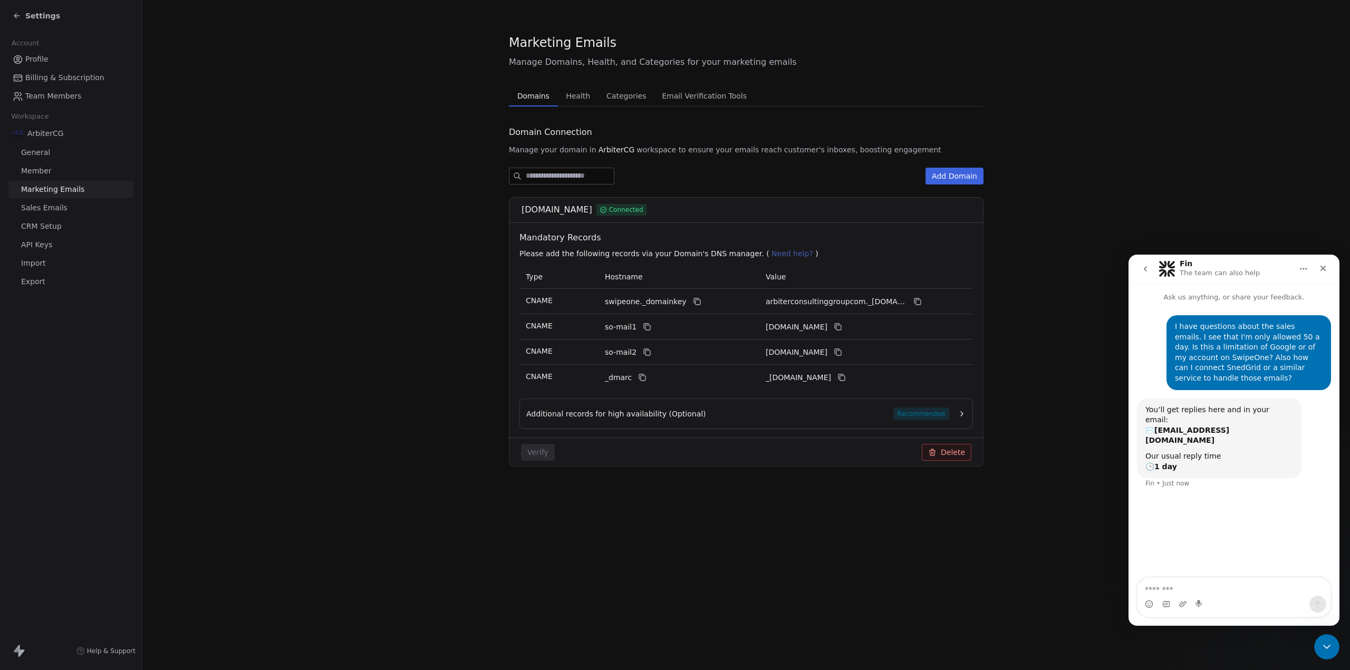
click at [43, 171] on span "Member" at bounding box center [36, 171] width 31 height 11
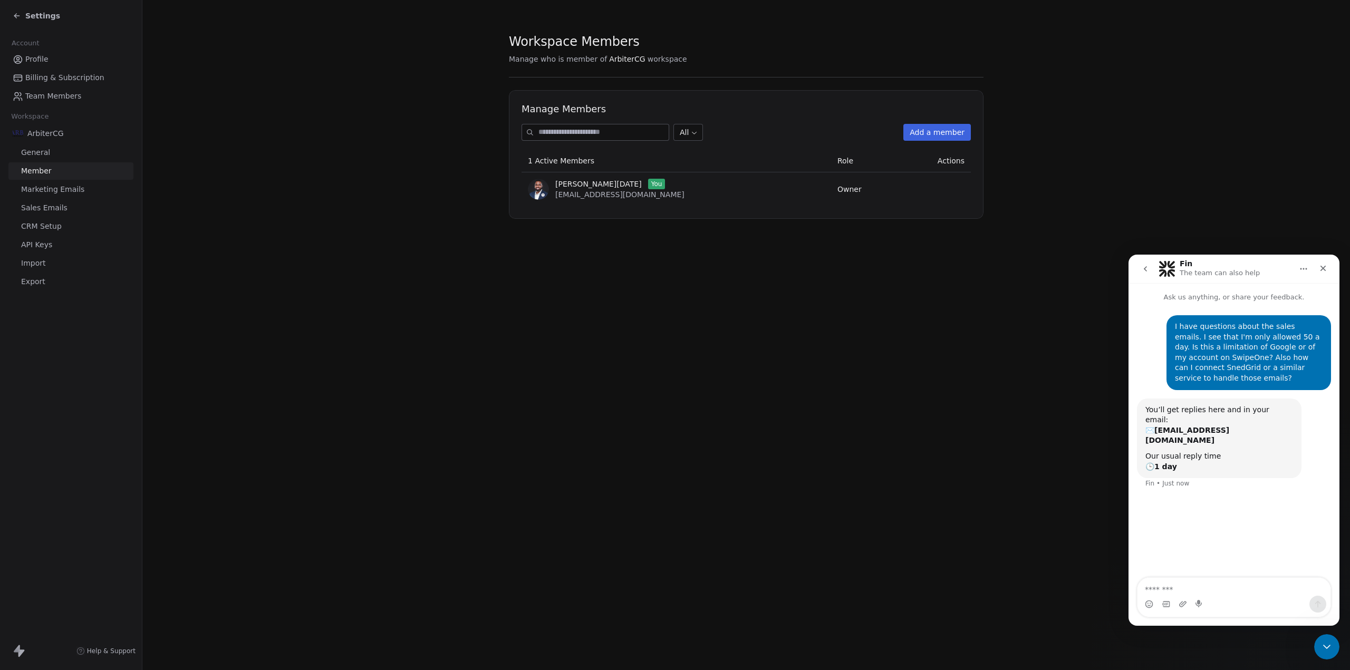
click at [32, 154] on span "General" at bounding box center [35, 152] width 29 height 11
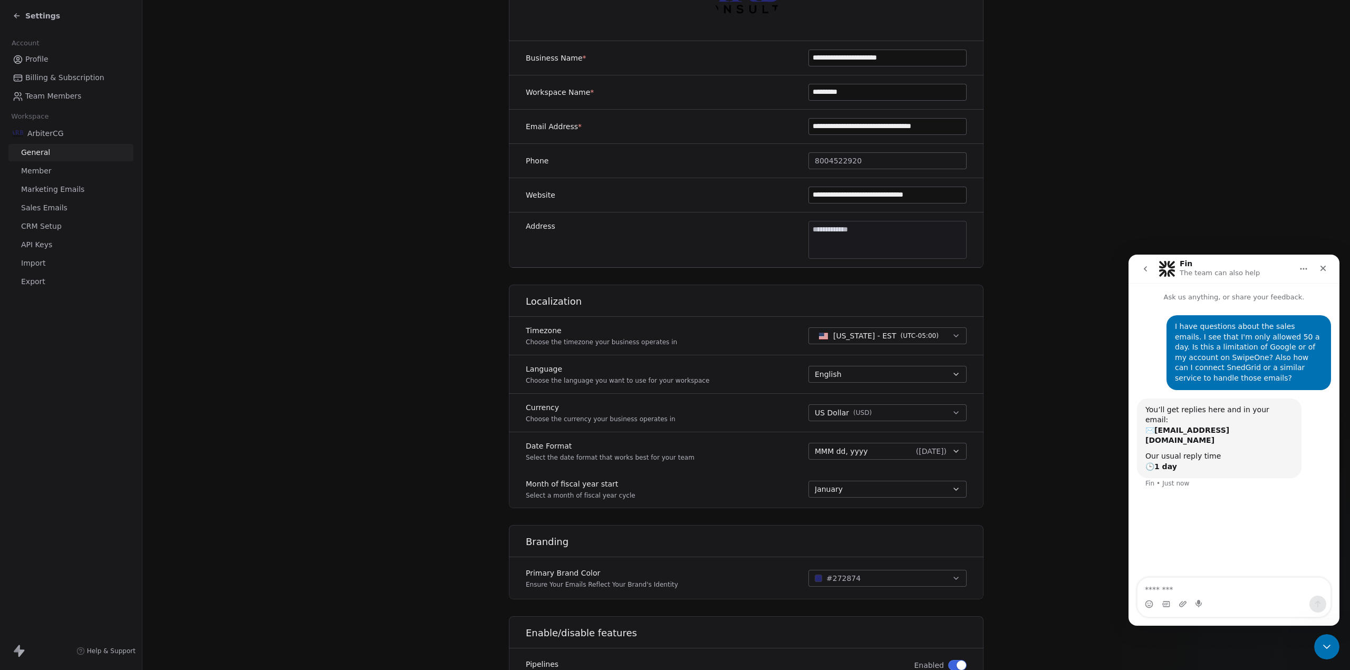
scroll to position [173, 0]
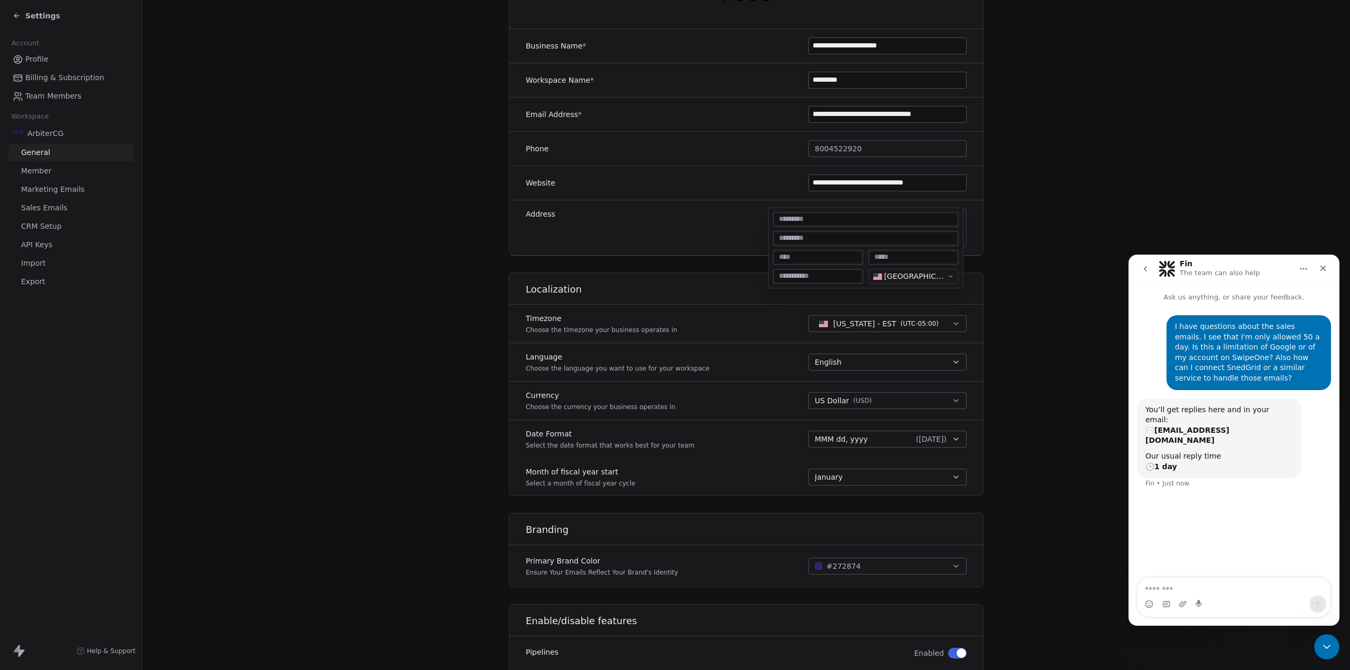
click at [869, 232] on body "**********" at bounding box center [675, 335] width 1350 height 670
click at [816, 220] on input at bounding box center [865, 219] width 181 height 11
type input "**********"
type input "*******"
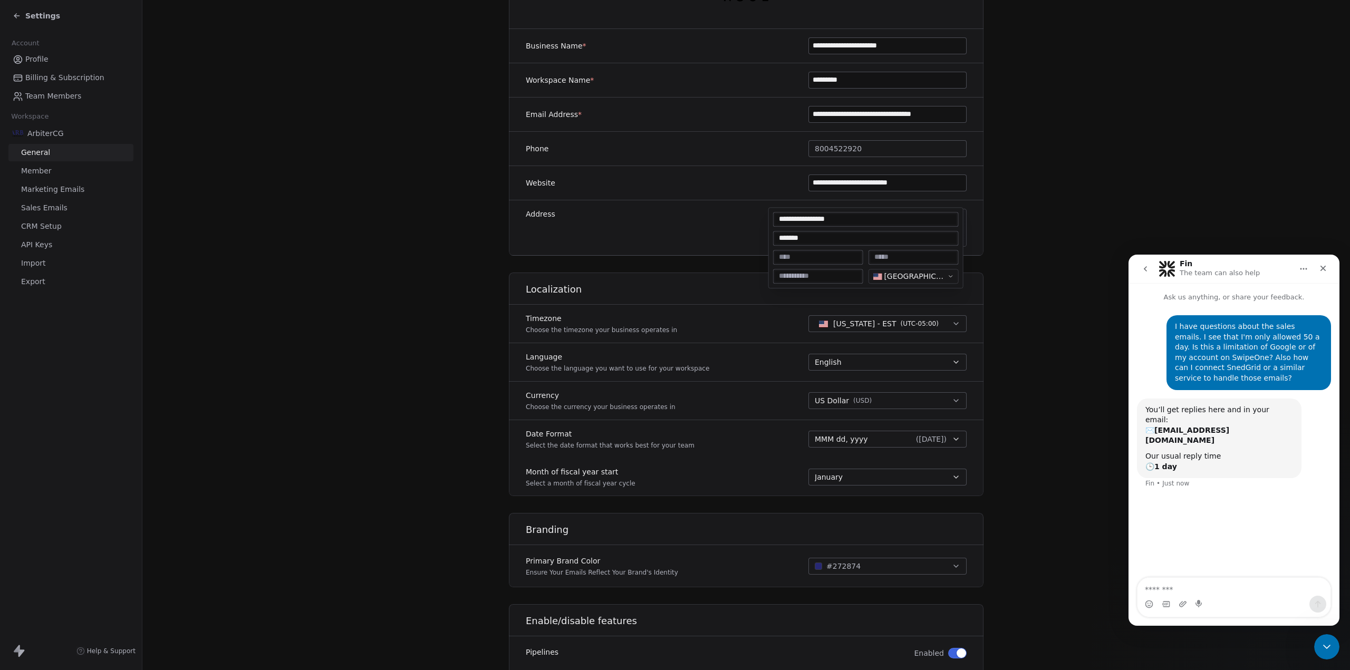
type input "**********"
type input "**"
type input "*****"
type textarea "**********"
click at [899, 180] on html "**********" at bounding box center [675, 335] width 1350 height 670
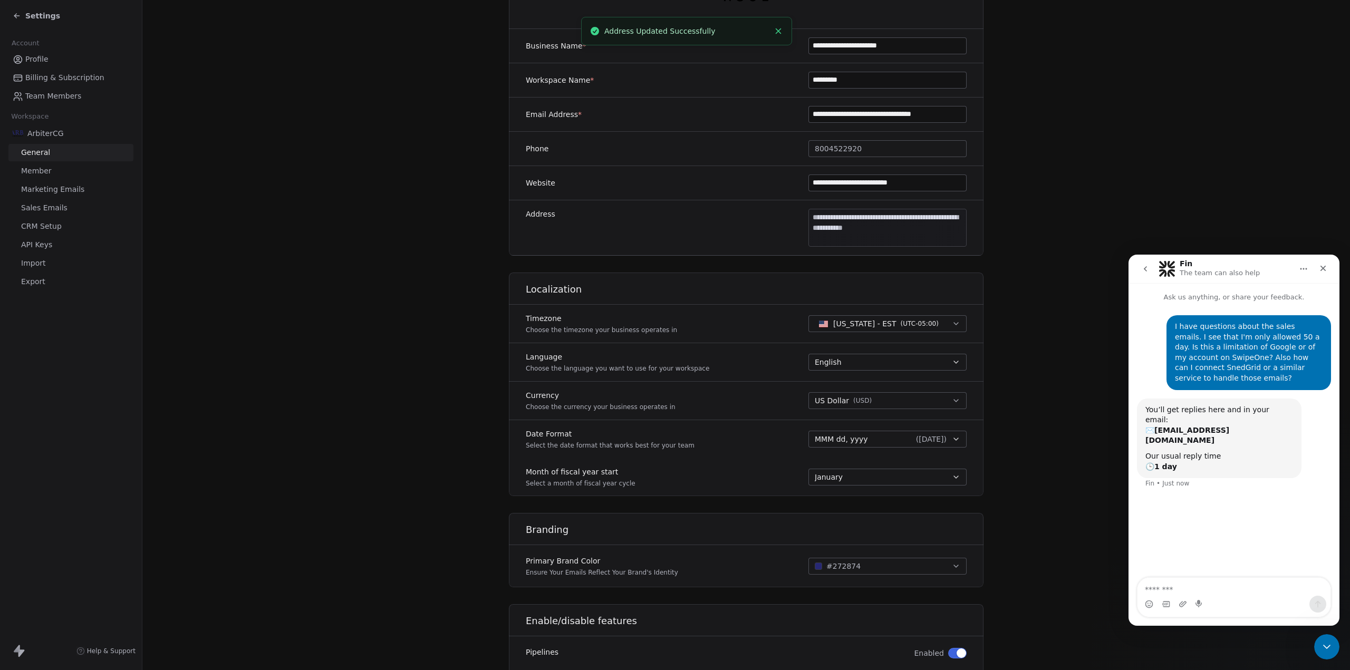
type input "**********"
click at [899, 181] on input "**********" at bounding box center [887, 183] width 157 height 16
click at [693, 218] on div "**********" at bounding box center [746, 227] width 474 height 55
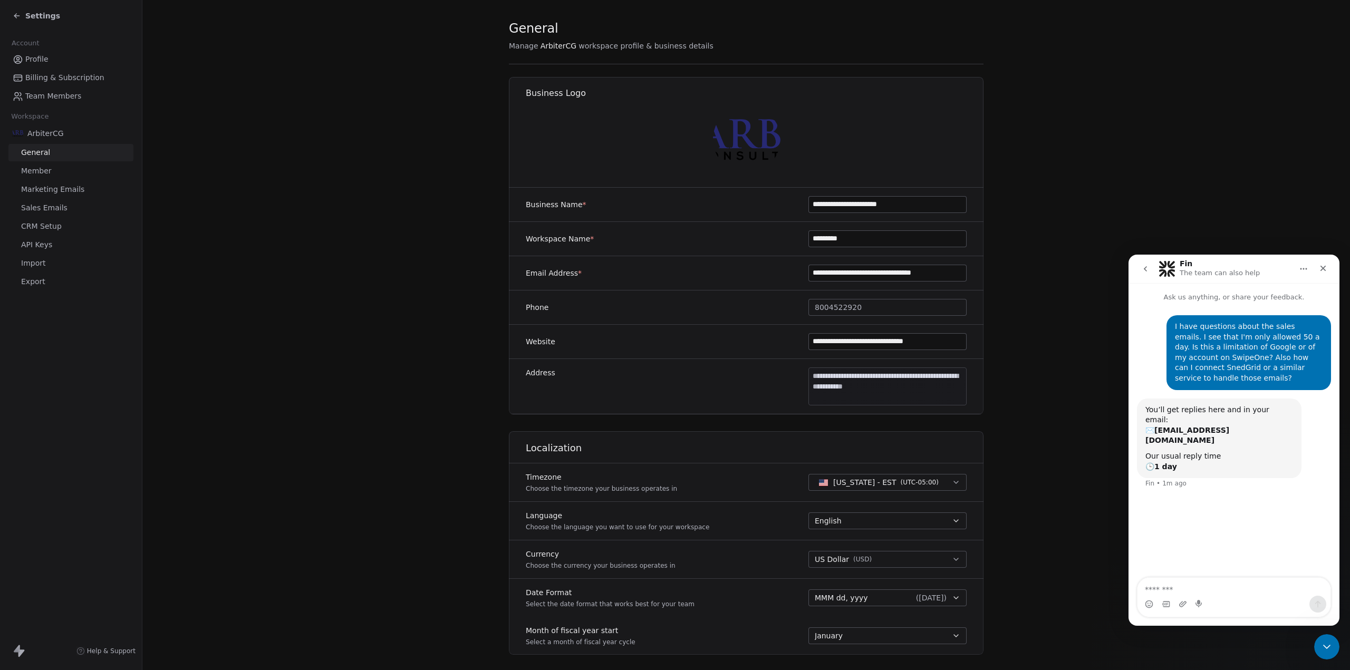
scroll to position [0, 0]
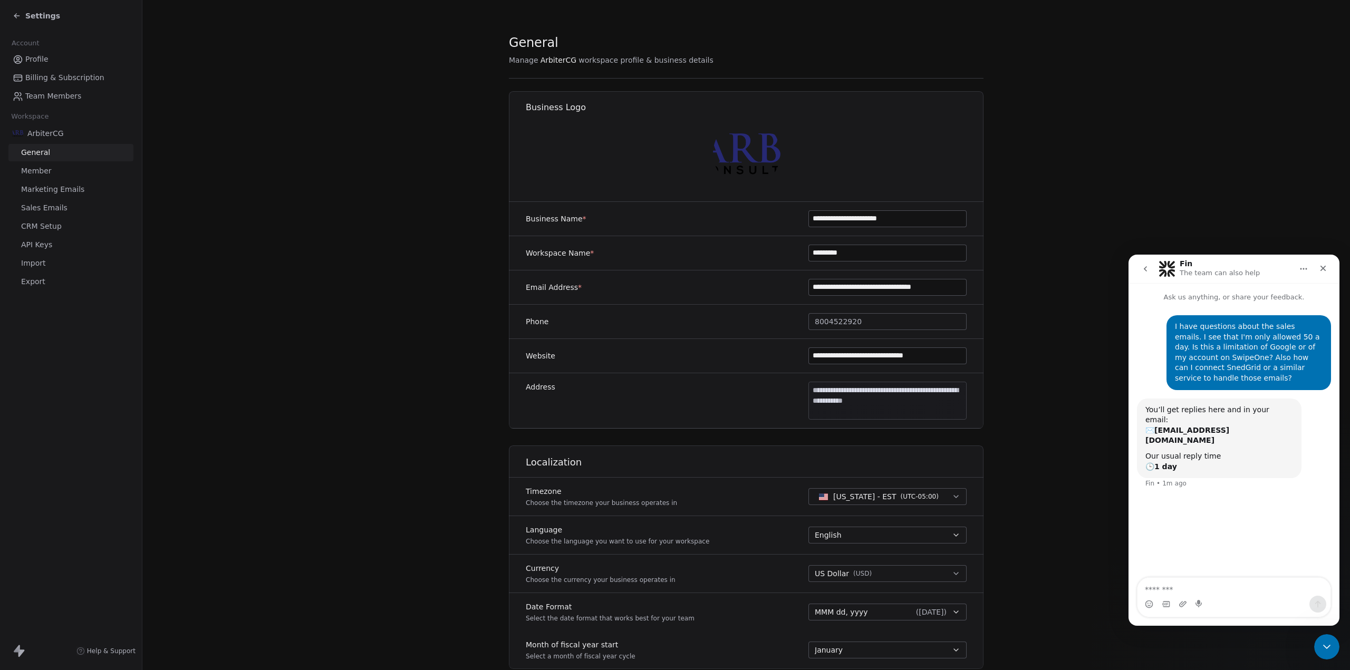
click at [746, 157] on img at bounding box center [746, 153] width 67 height 67
click at [899, 180] on section "**********" at bounding box center [745, 493] width 1207 height 987
click at [371, 284] on section "**********" at bounding box center [745, 493] width 1207 height 987
click at [34, 224] on span "CRM Setup" at bounding box center [41, 226] width 41 height 11
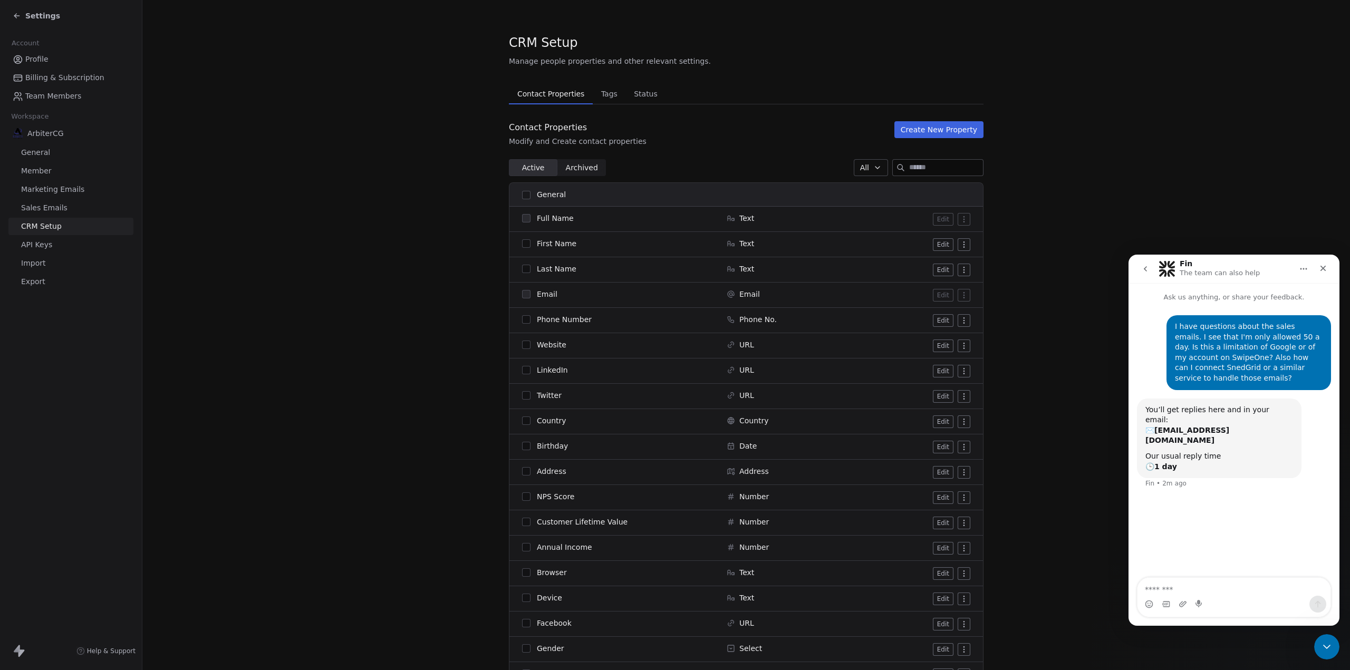
click at [37, 248] on span "API Keys" at bounding box center [36, 244] width 31 height 11
